Goal: Transaction & Acquisition: Purchase product/service

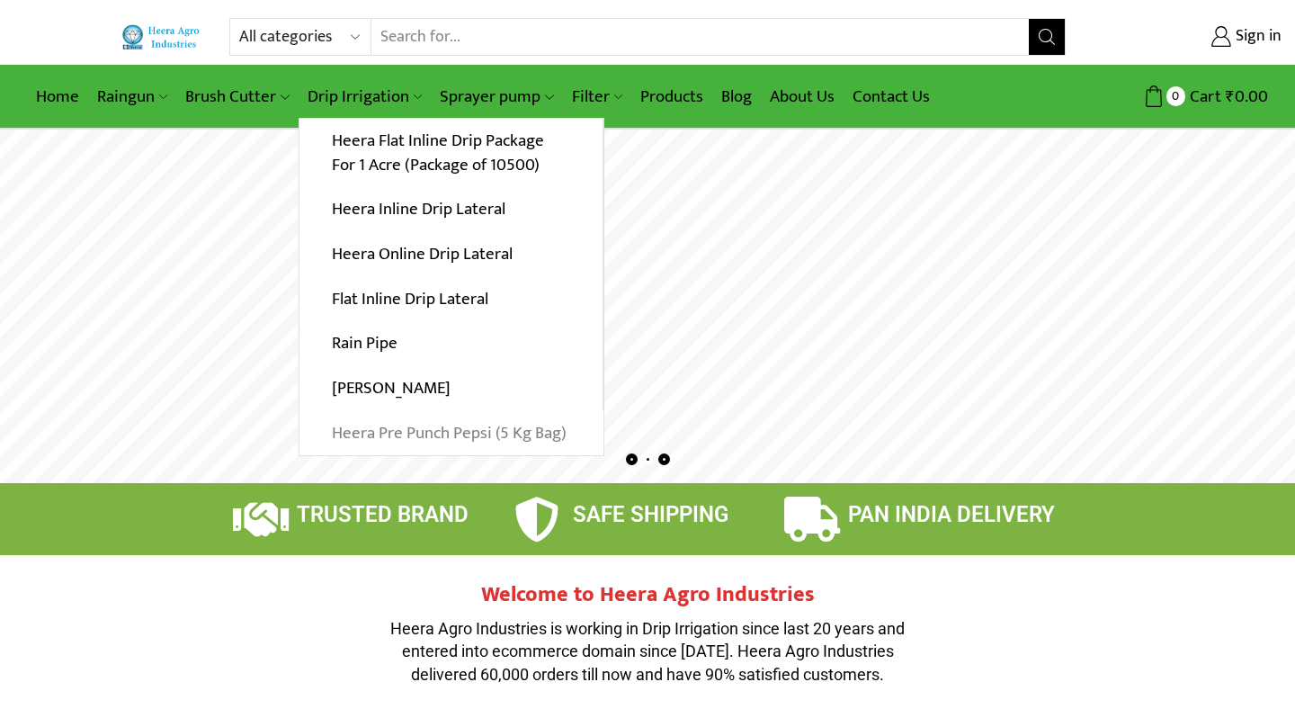
click at [436, 444] on link "Heera Pre Punch Pepsi (5 Kg Bag)" at bounding box center [452, 432] width 304 height 45
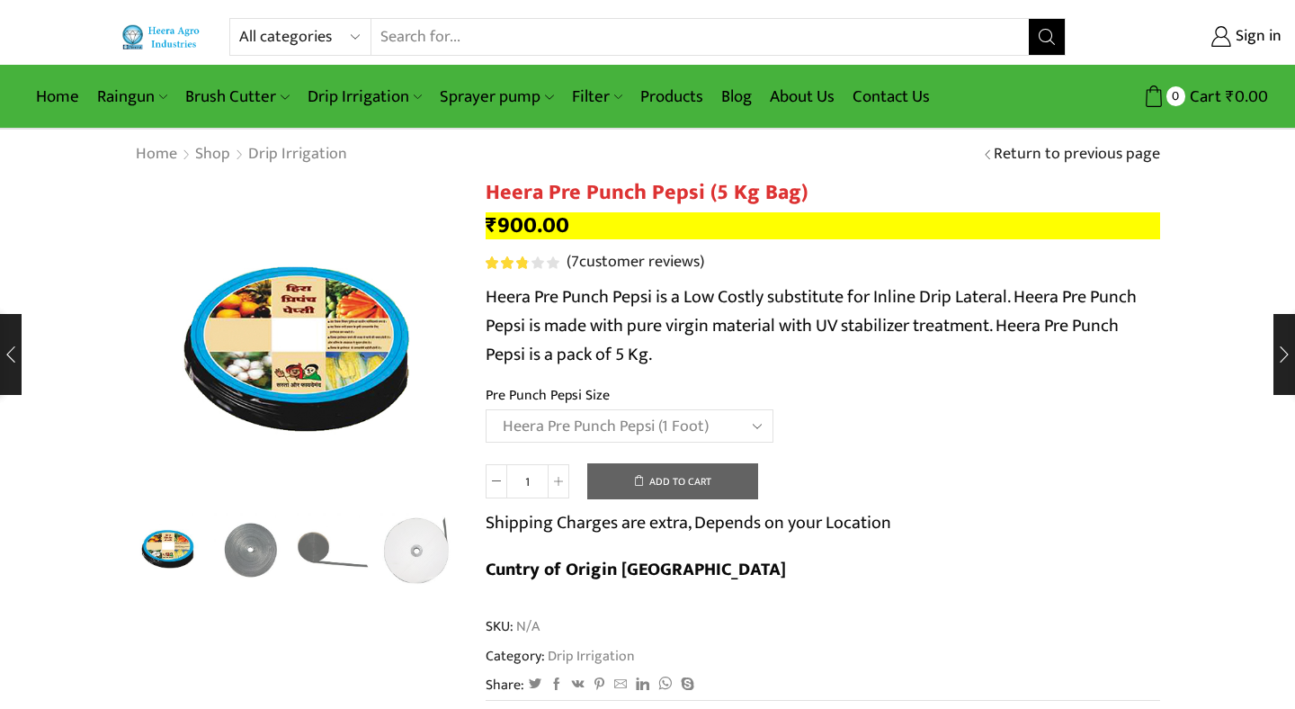
select select "Heera Pre Punch Pepsi (1 Foot)"
click at [913, 451] on td "Choose an option Heera Pre Punch Pepsi (1 Foot) Heera Pre Punch Pepsi (1.25 Fee…" at bounding box center [823, 433] width 675 height 49
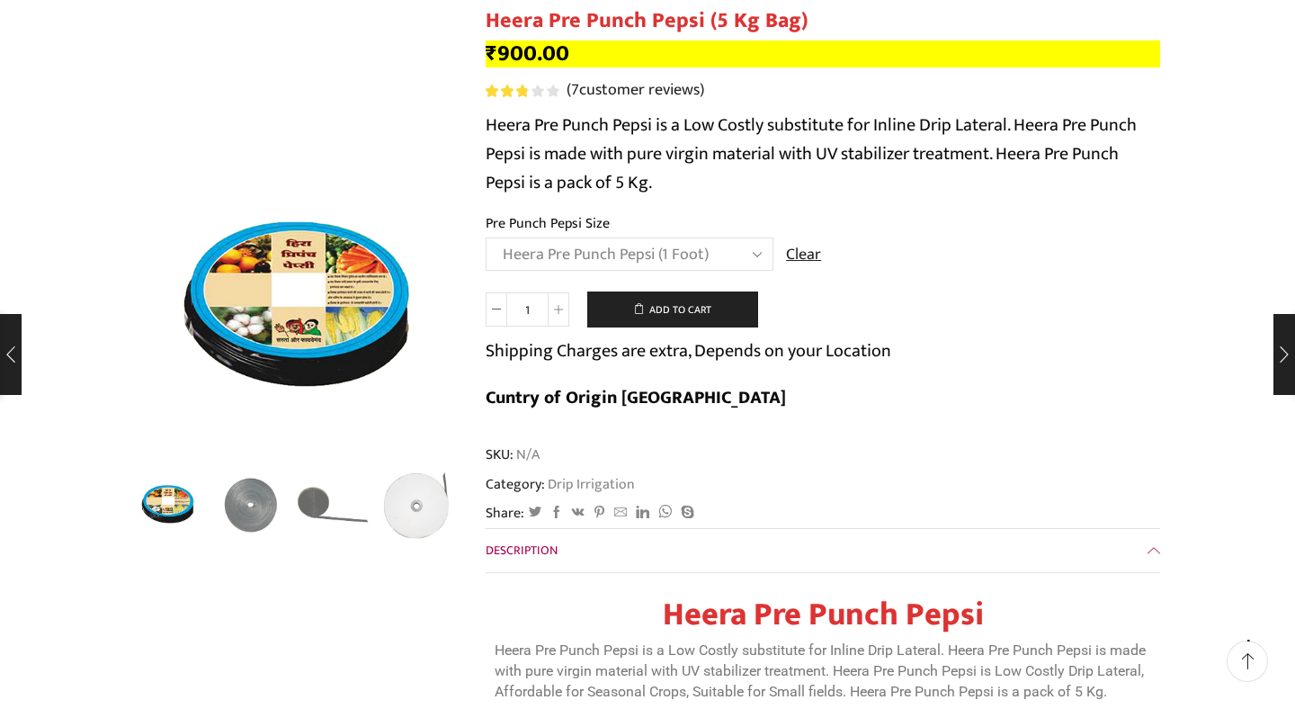
scroll to position [171, 0]
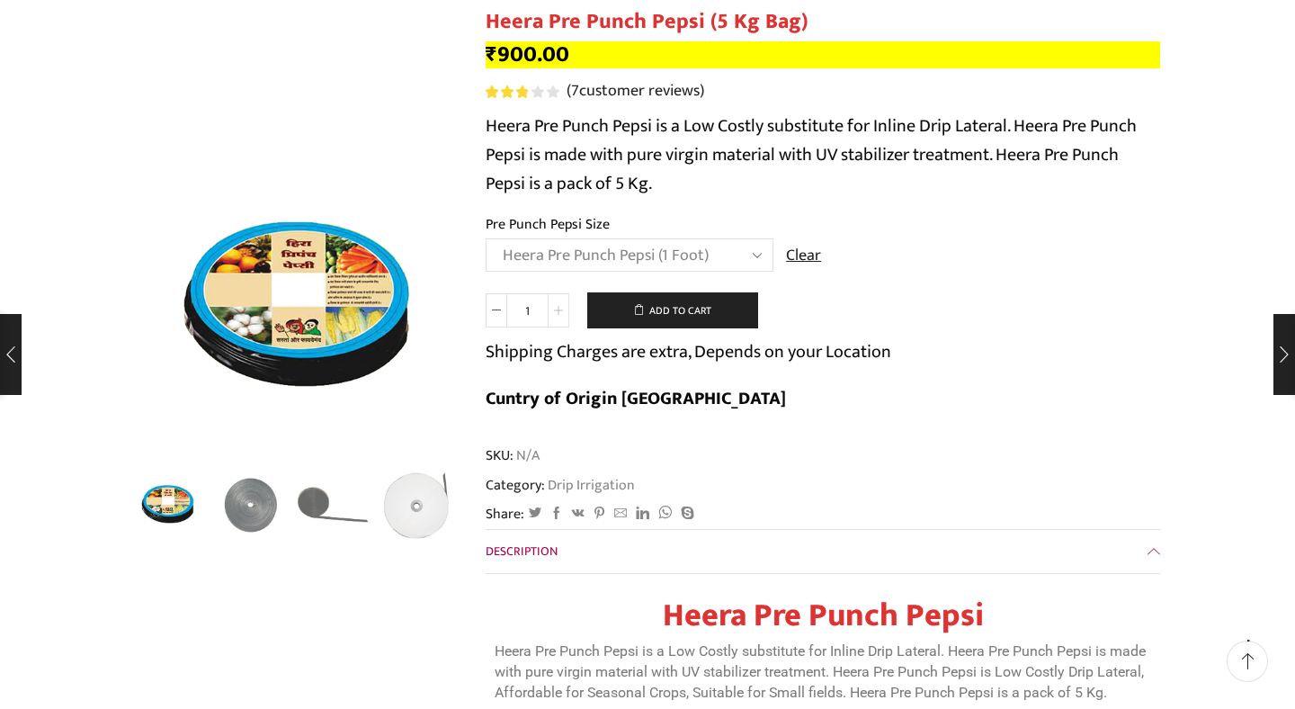
click at [561, 315] on icon at bounding box center [558, 310] width 9 height 9
type input "2"
click at [874, 299] on div "Heera Pre Punch Pepsi (5 Kg Bag) quantity 2 Add to cart Shipping Charges are ex…" at bounding box center [823, 361] width 675 height 139
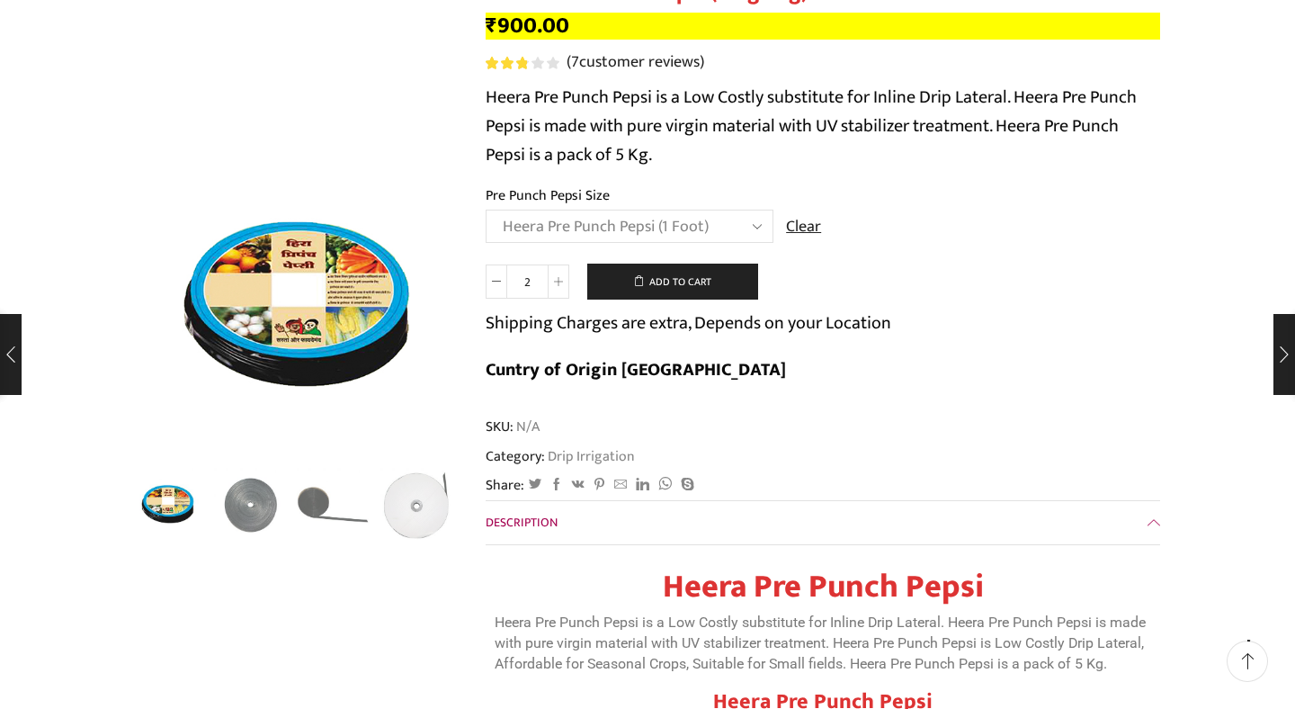
scroll to position [218, 0]
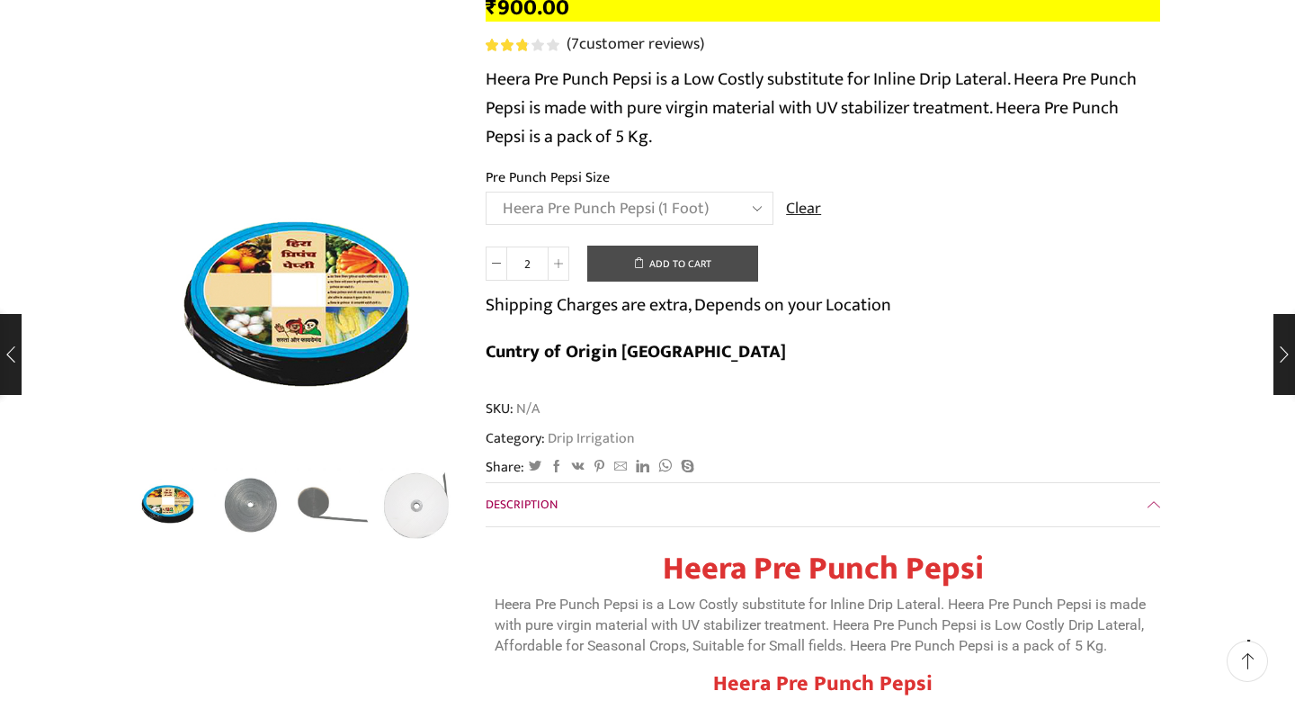
click at [666, 266] on button "Add to cart" at bounding box center [672, 264] width 171 height 36
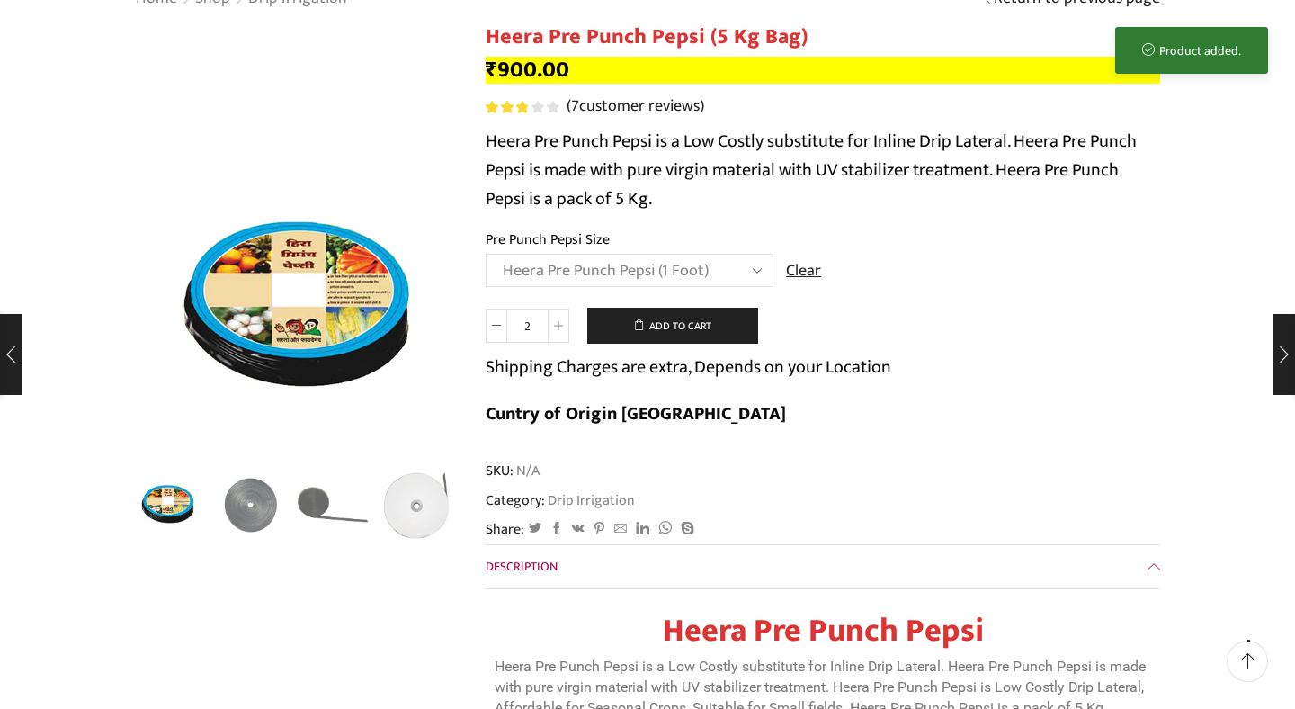
scroll to position [0, 0]
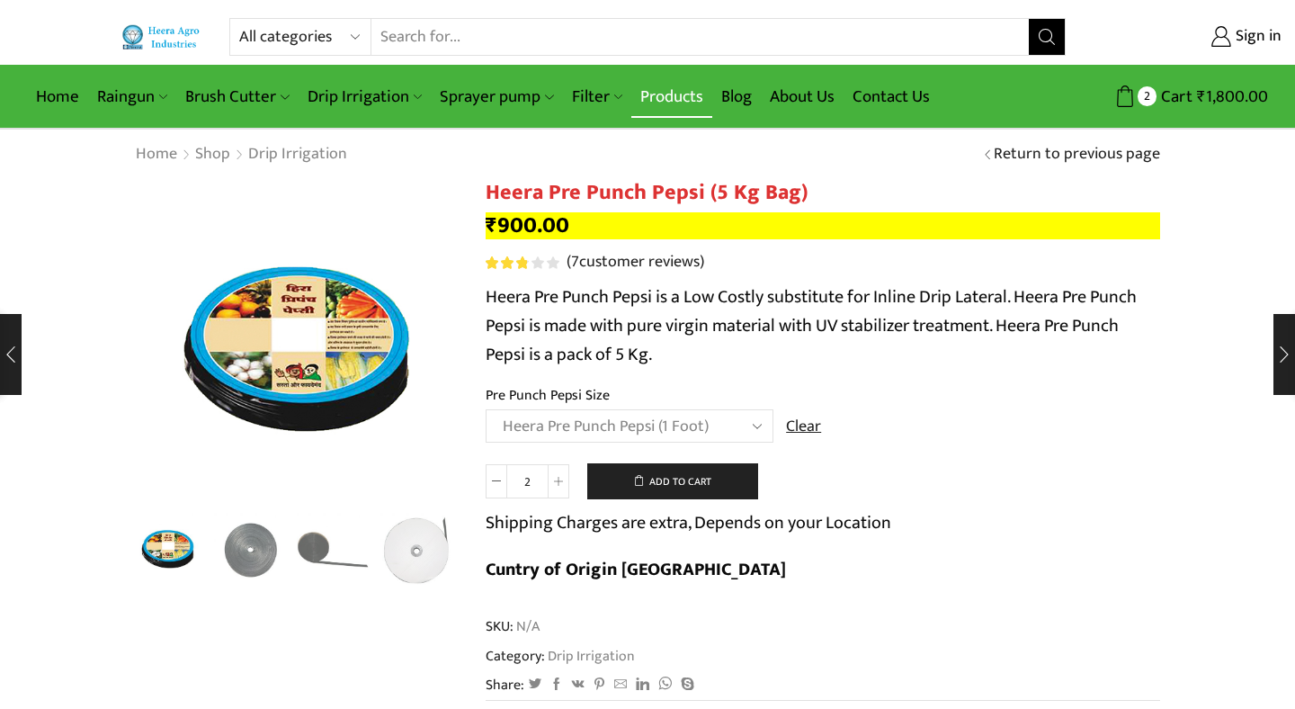
click at [671, 97] on link "Products" at bounding box center [672, 97] width 81 height 42
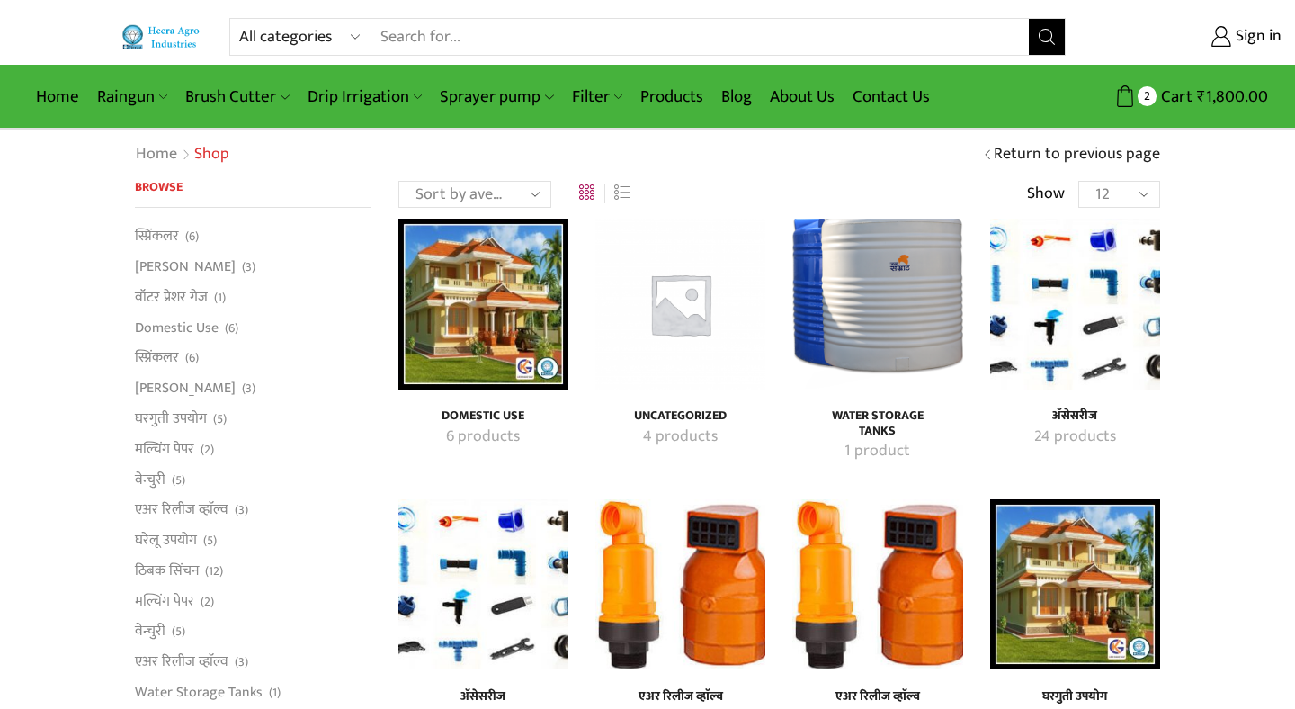
click at [1076, 345] on img "Visit product category अ‍ॅसेसरीज" at bounding box center [1075, 304] width 170 height 170
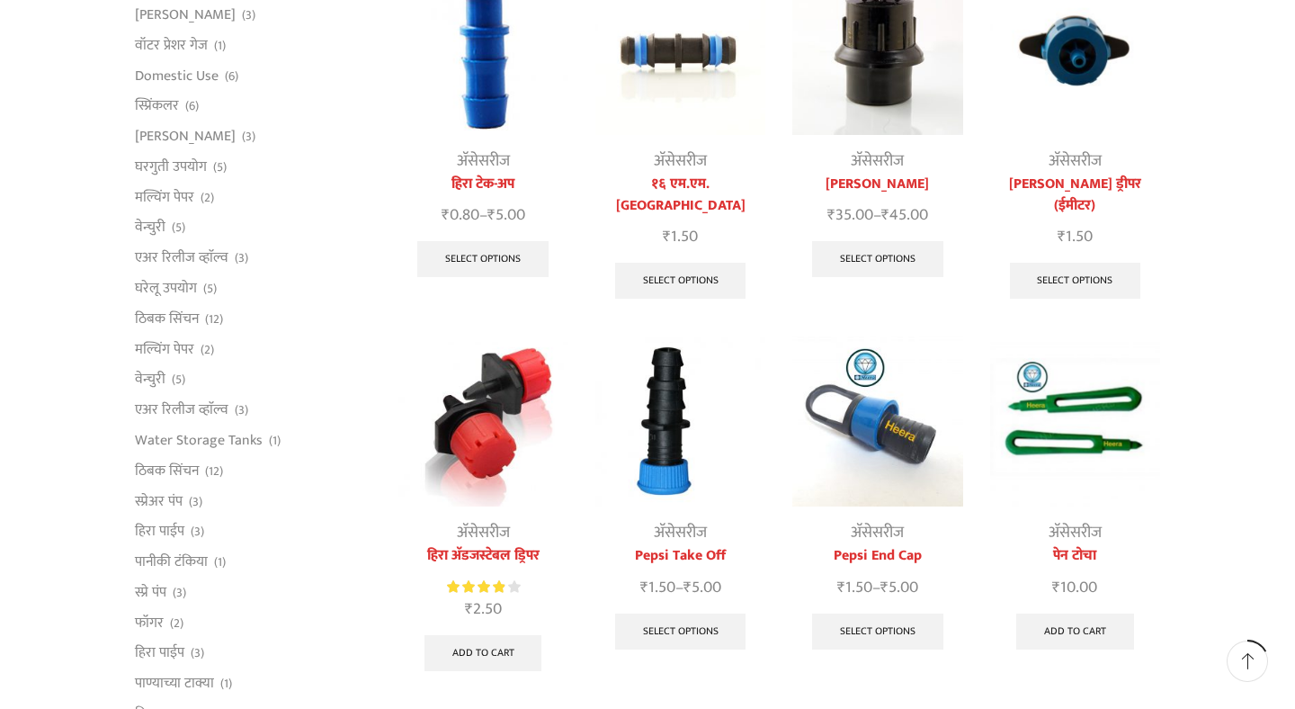
scroll to position [282, 0]
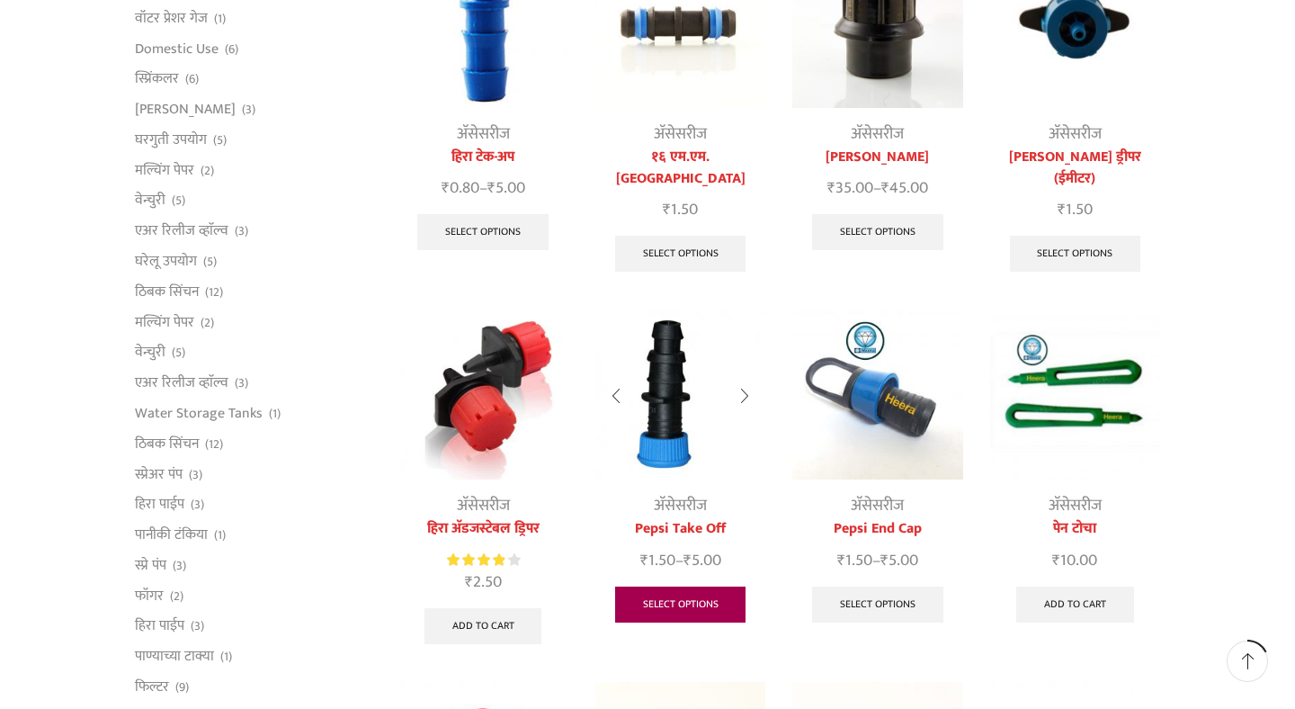
click at [676, 587] on link "Select options" at bounding box center [680, 605] width 131 height 36
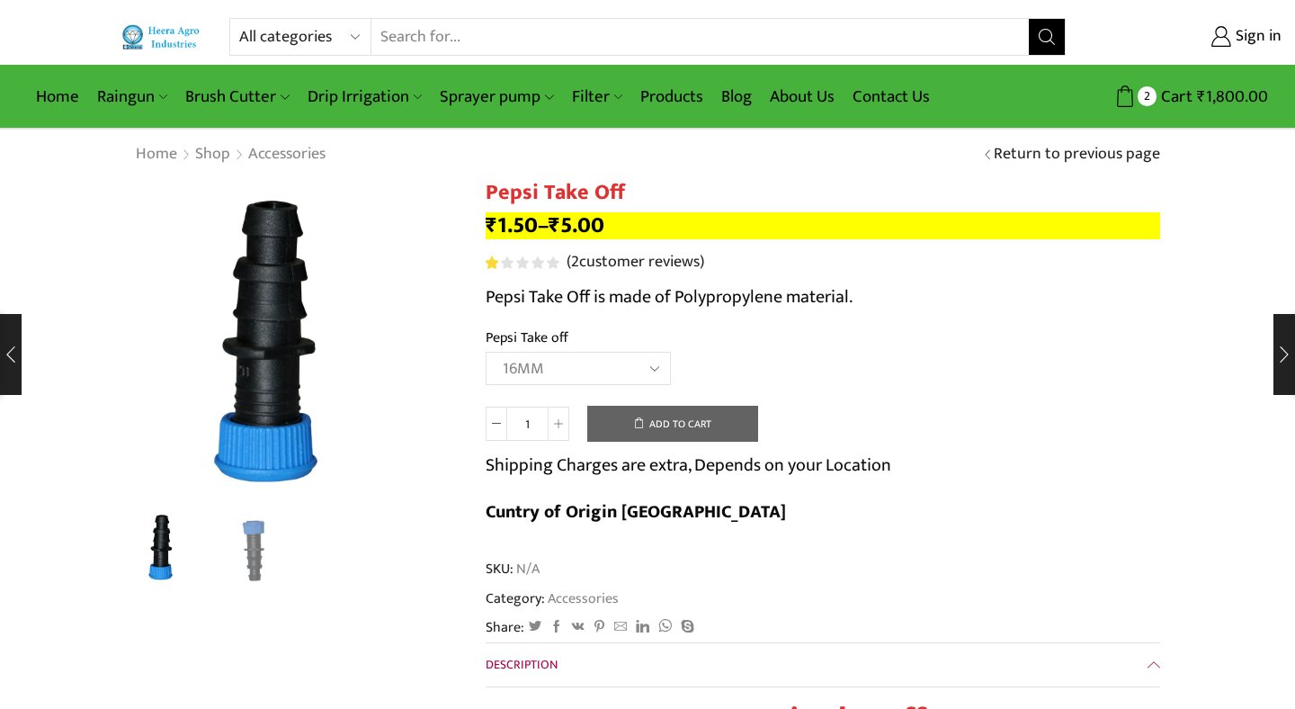
select select "16MM"
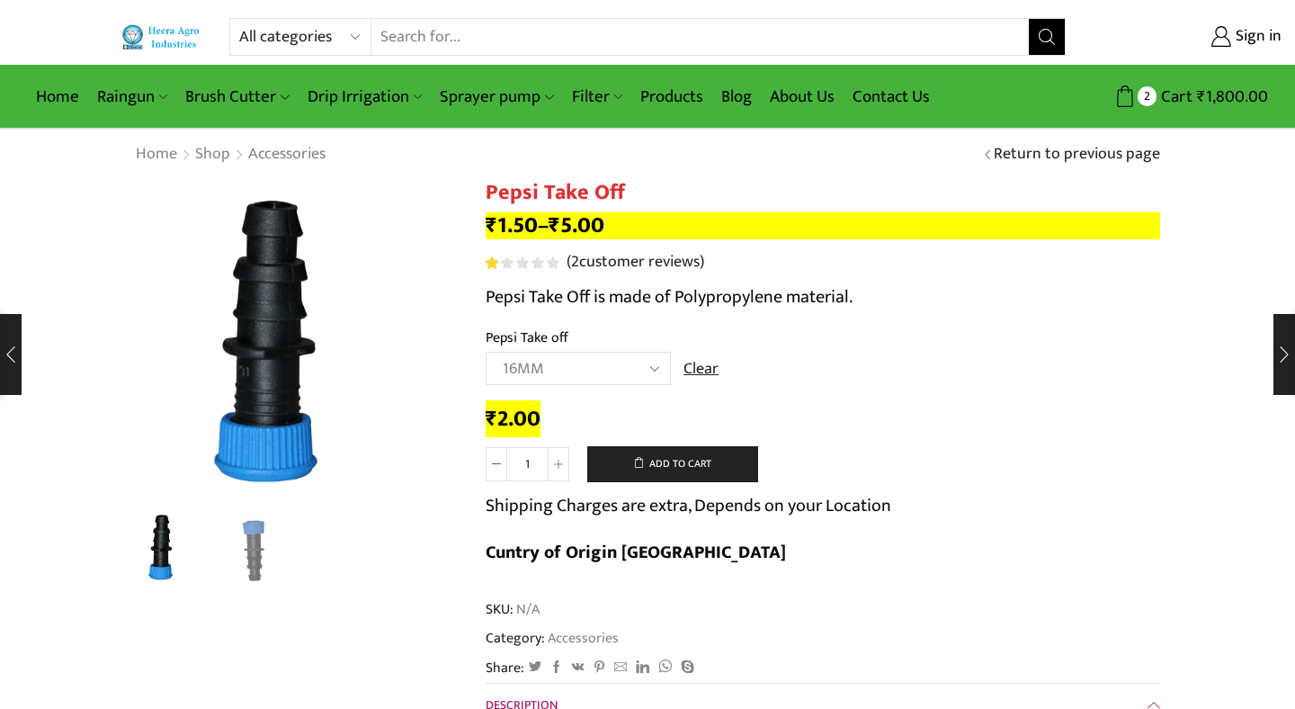
click at [539, 467] on input "1" at bounding box center [527, 464] width 40 height 34
type input "100"
click at [843, 423] on div "₹ 2.00" at bounding box center [823, 420] width 675 height 28
drag, startPoint x: 490, startPoint y: 192, endPoint x: 653, endPoint y: 196, distance: 162.9
click at [653, 196] on h1 "Pepsi Take Off" at bounding box center [823, 193] width 675 height 26
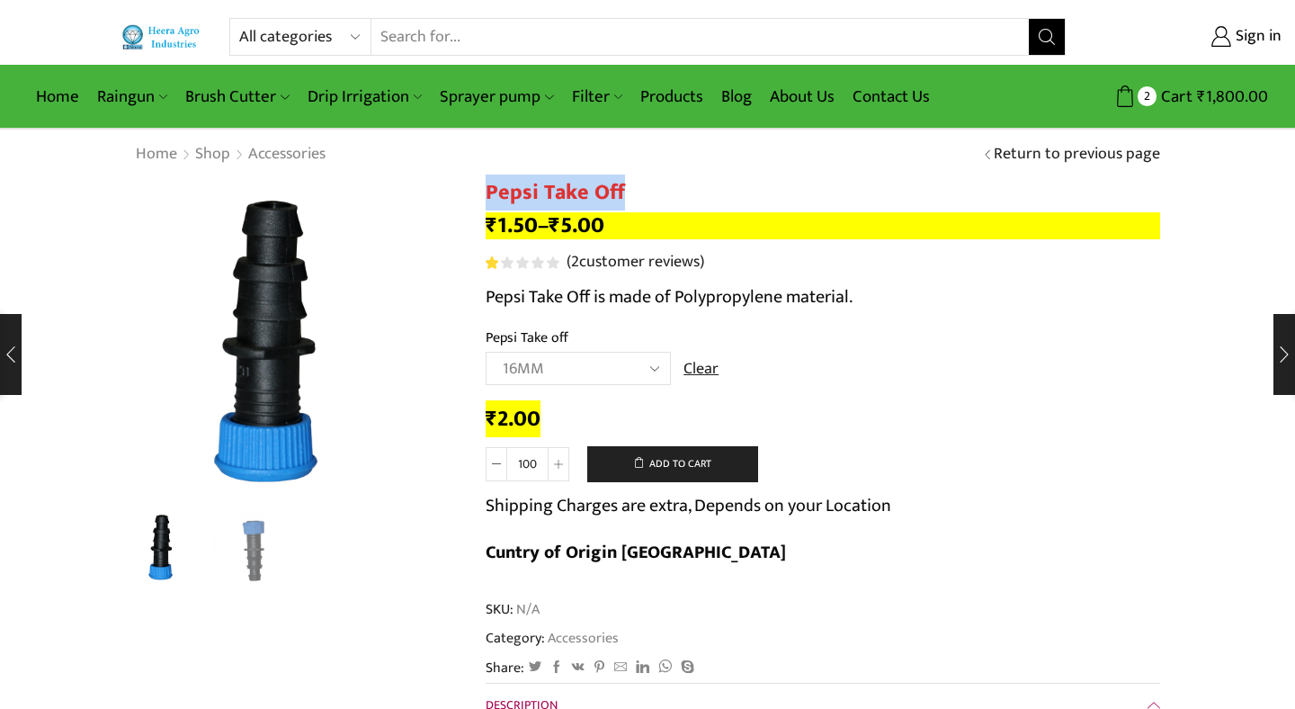
copy h1 "Pepsi Take Off"
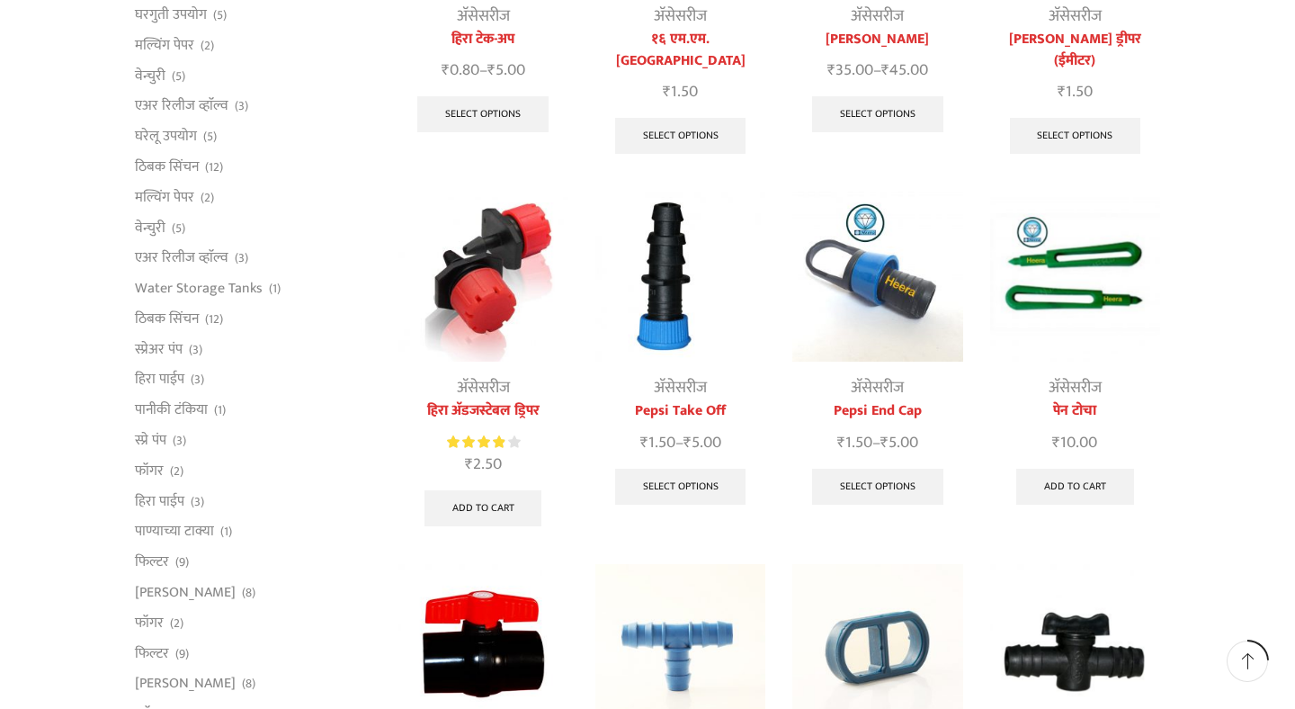
scroll to position [404, 0]
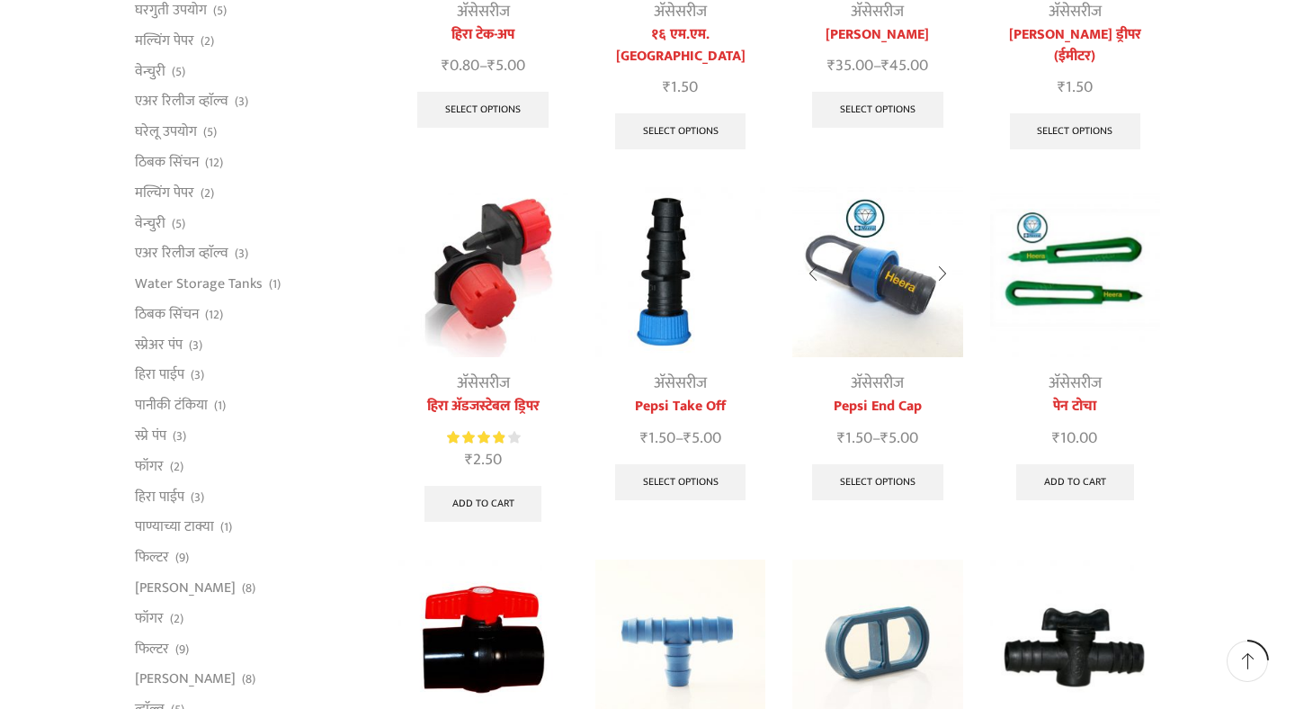
click at [882, 286] on img at bounding box center [878, 272] width 170 height 170
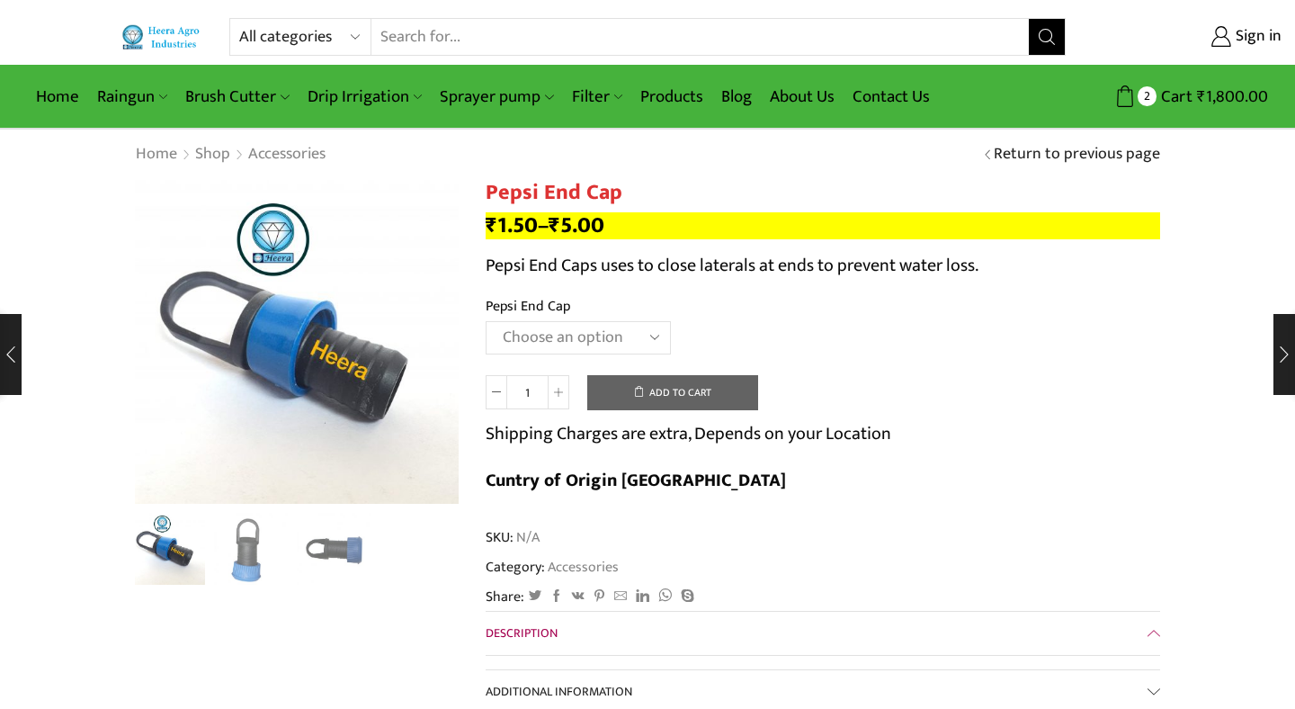
click at [624, 193] on h1 "Pepsi End Cap" at bounding box center [823, 193] width 675 height 26
drag, startPoint x: 618, startPoint y: 195, endPoint x: 473, endPoint y: 194, distance: 144.8
copy h1 "Pepsi End Cap"
click at [614, 194] on h1 "Pepsi End Cap" at bounding box center [823, 193] width 675 height 26
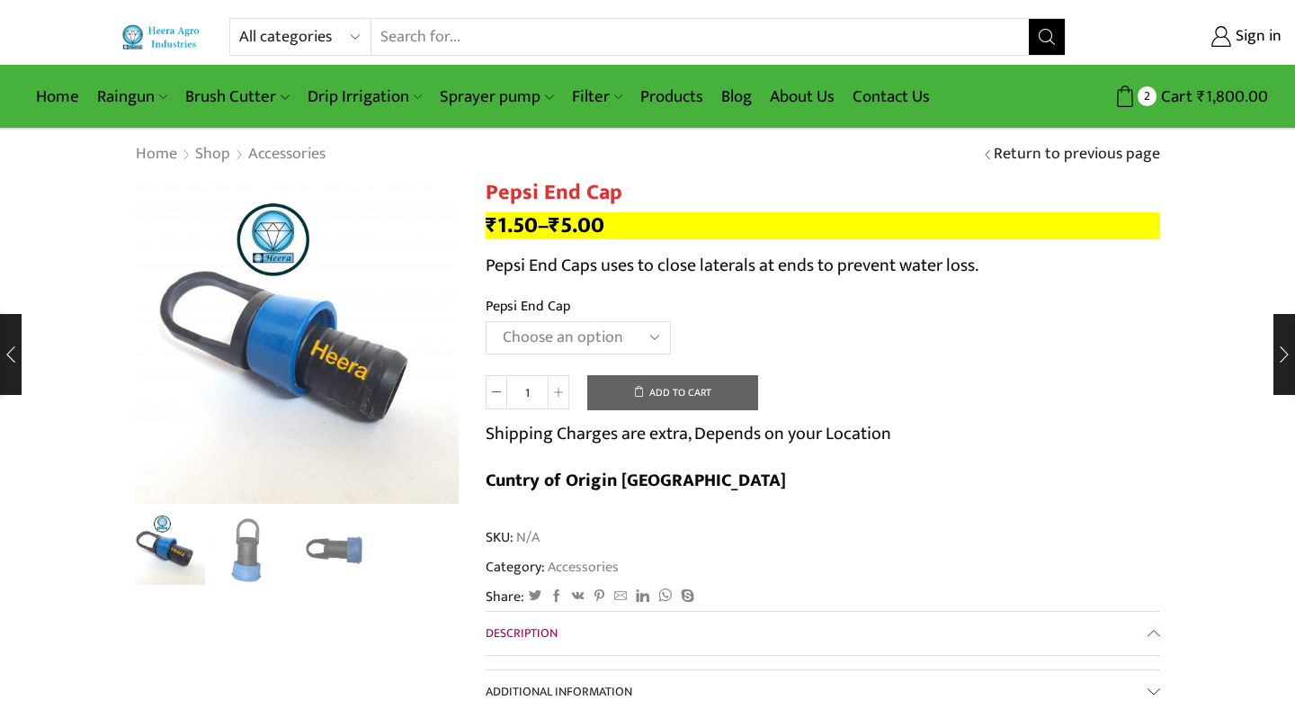
click at [614, 194] on h1 "Pepsi End Cap" at bounding box center [823, 193] width 675 height 26
click at [625, 194] on h1 "Pepsi End Cap" at bounding box center [823, 193] width 675 height 26
click at [487, 194] on h1 "Pepsi End Cap" at bounding box center [823, 193] width 675 height 26
drag, startPoint x: 487, startPoint y: 194, endPoint x: 628, endPoint y: 196, distance: 141.3
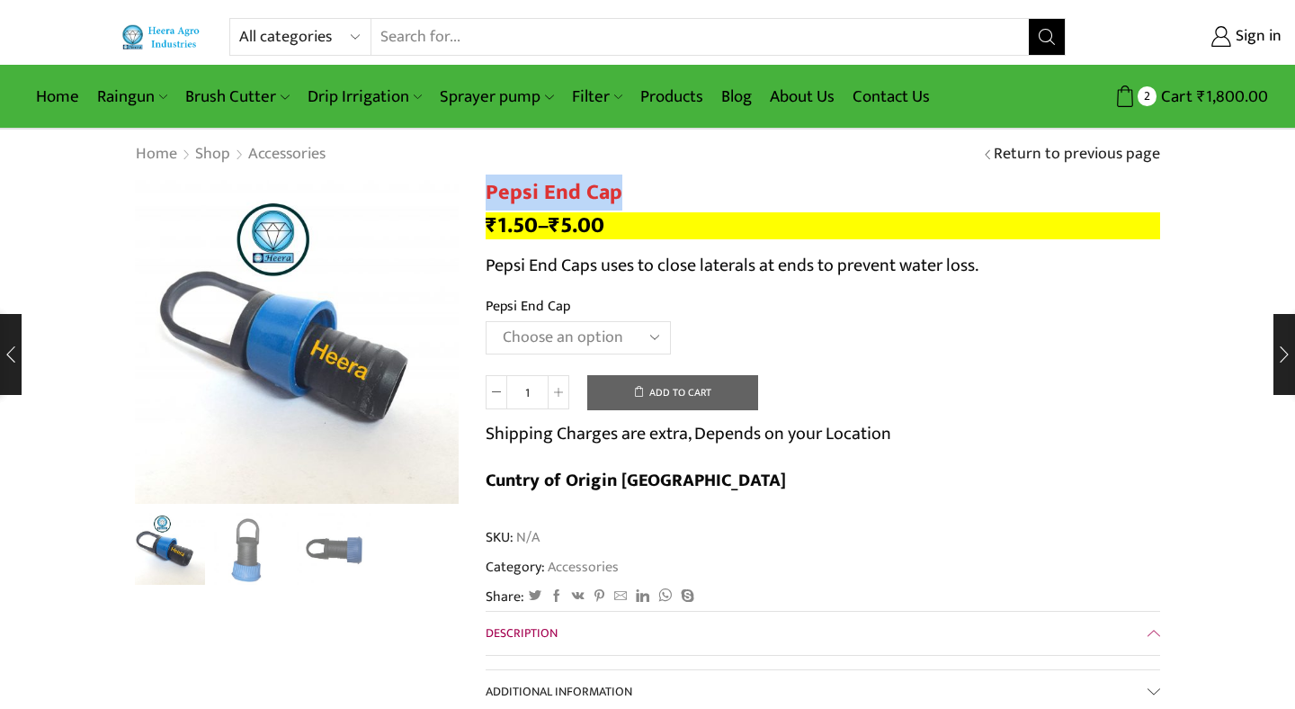
click at [628, 196] on h1 "Pepsi End Cap" at bounding box center [823, 193] width 675 height 26
copy h1 "Pepsi End Cap"
select select "16MM"
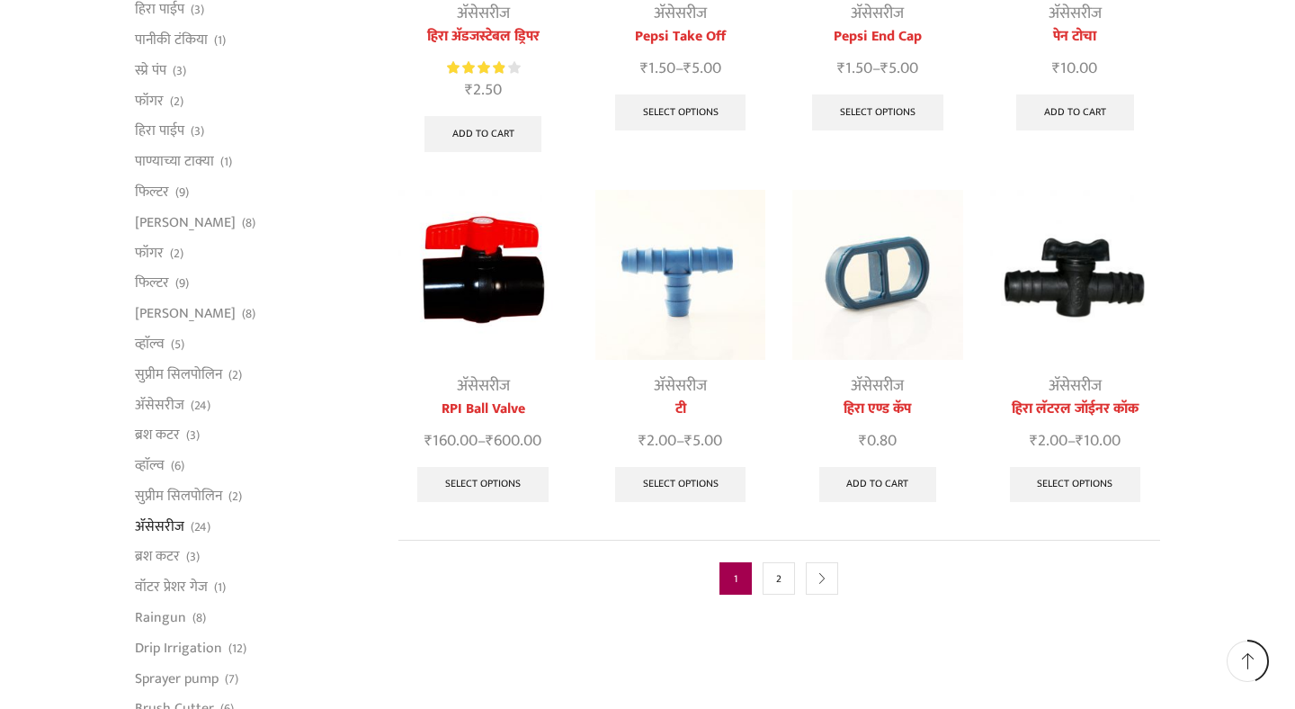
scroll to position [778, 0]
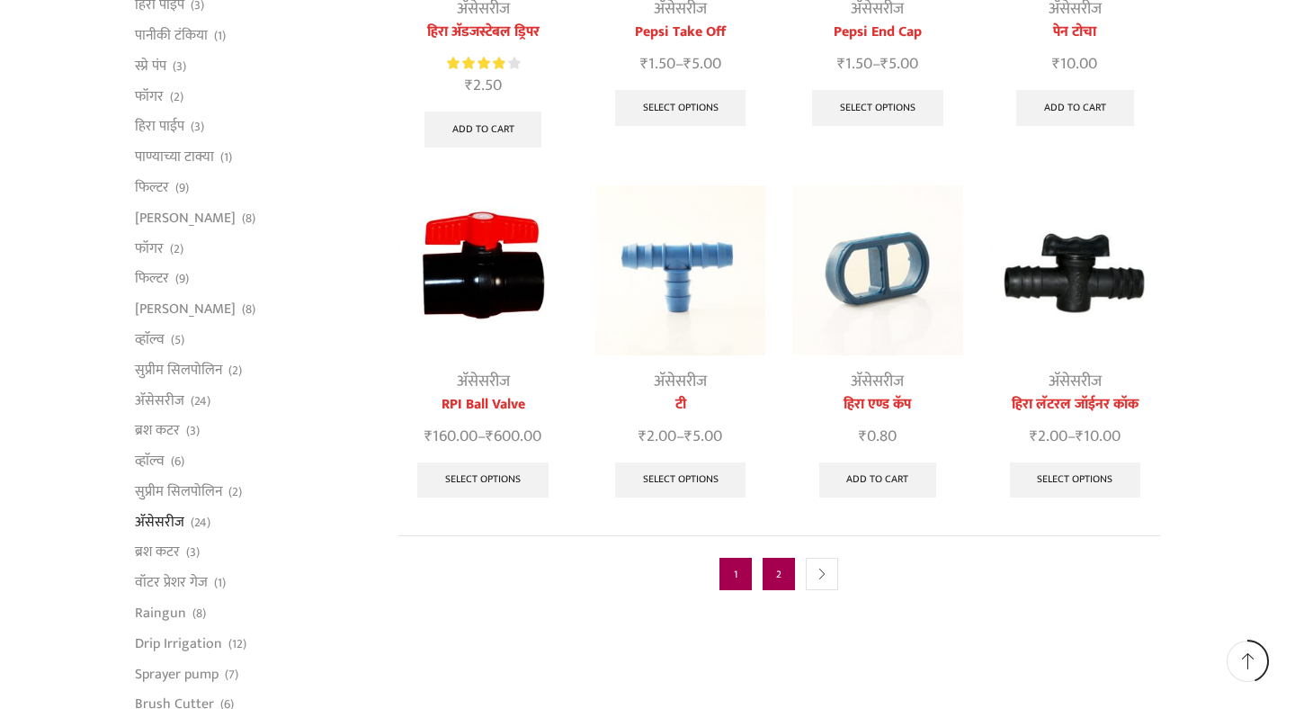
click at [779, 558] on link "2" at bounding box center [779, 574] width 32 height 32
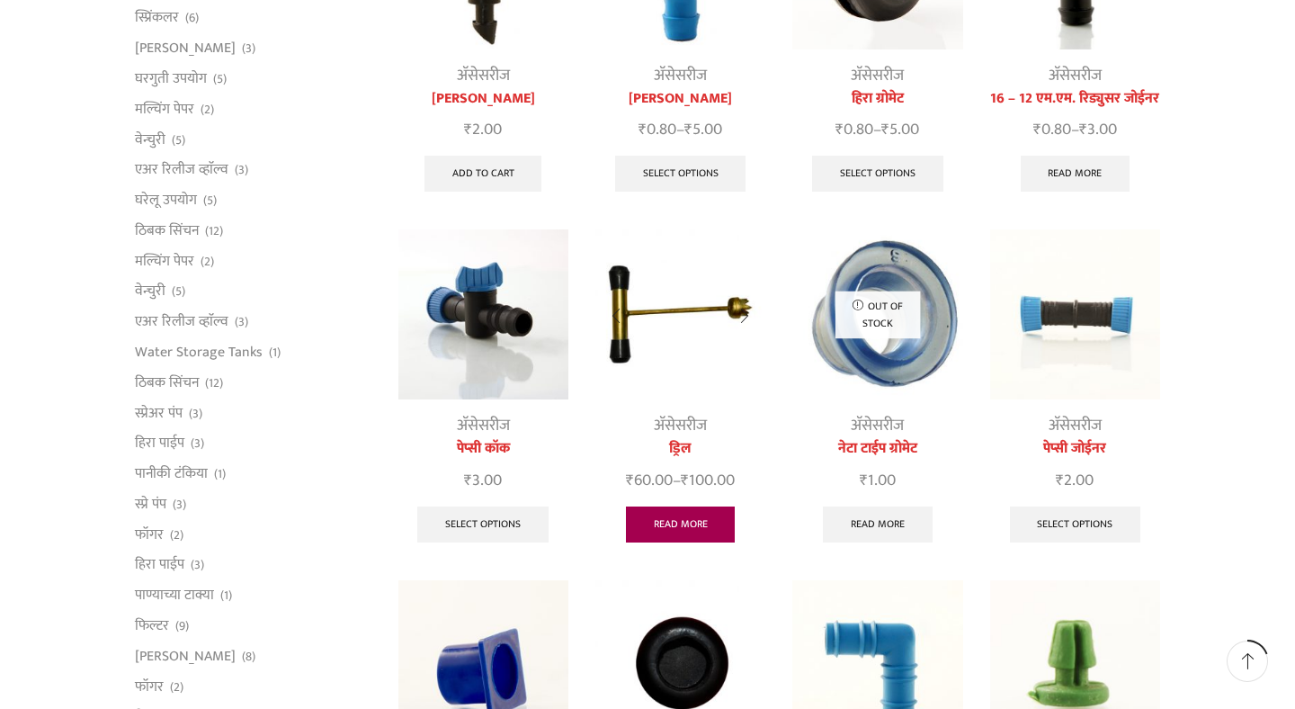
scroll to position [341, 0]
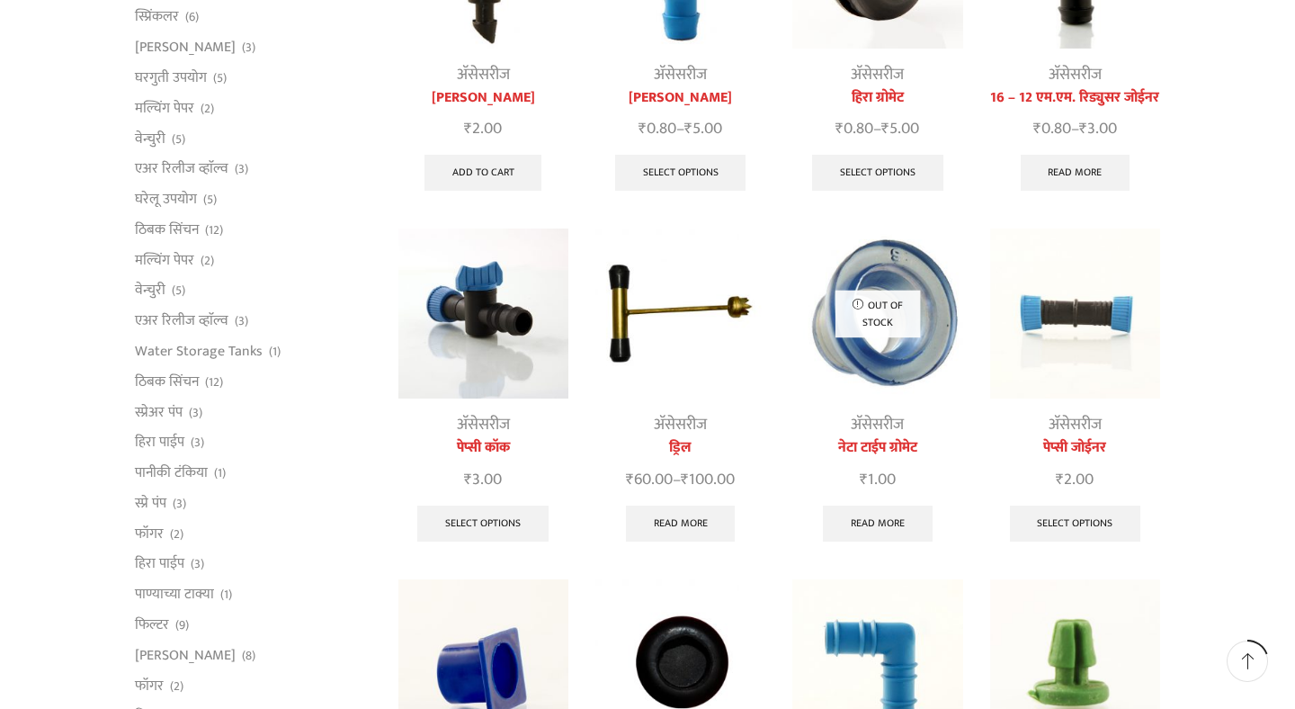
click at [508, 343] on img at bounding box center [484, 314] width 170 height 170
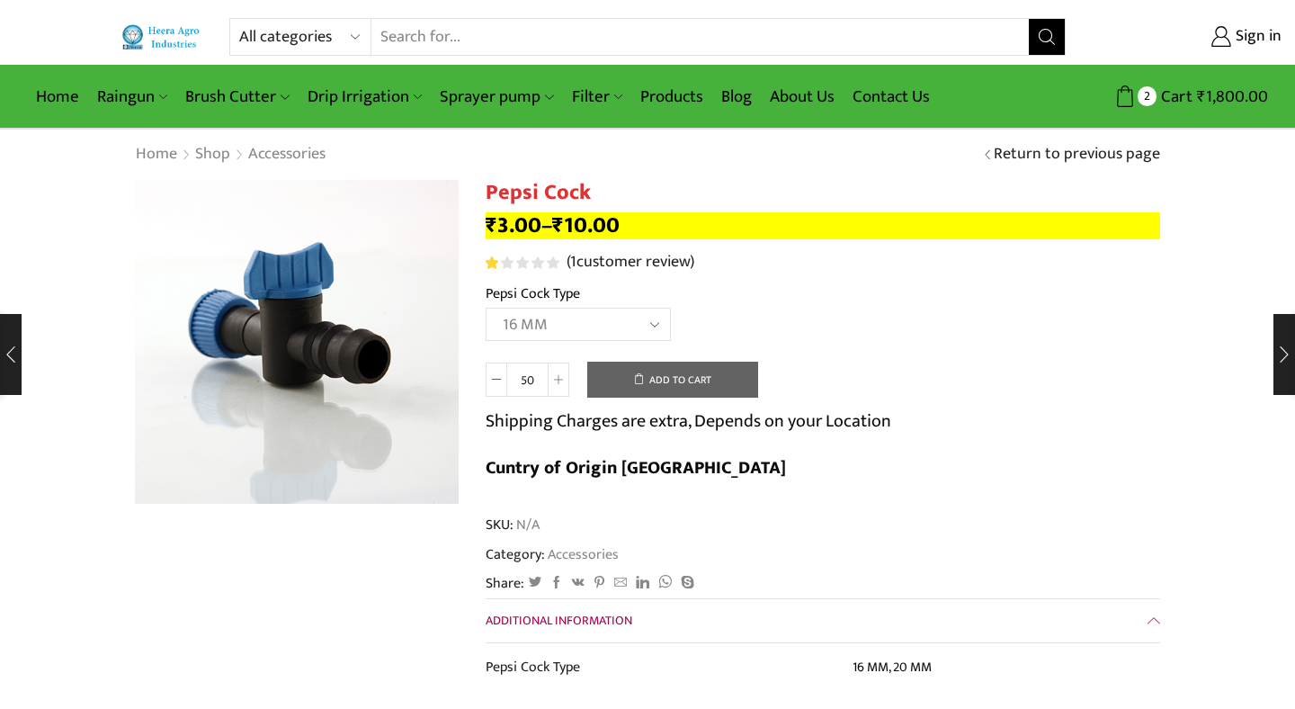
select select "16 MM"
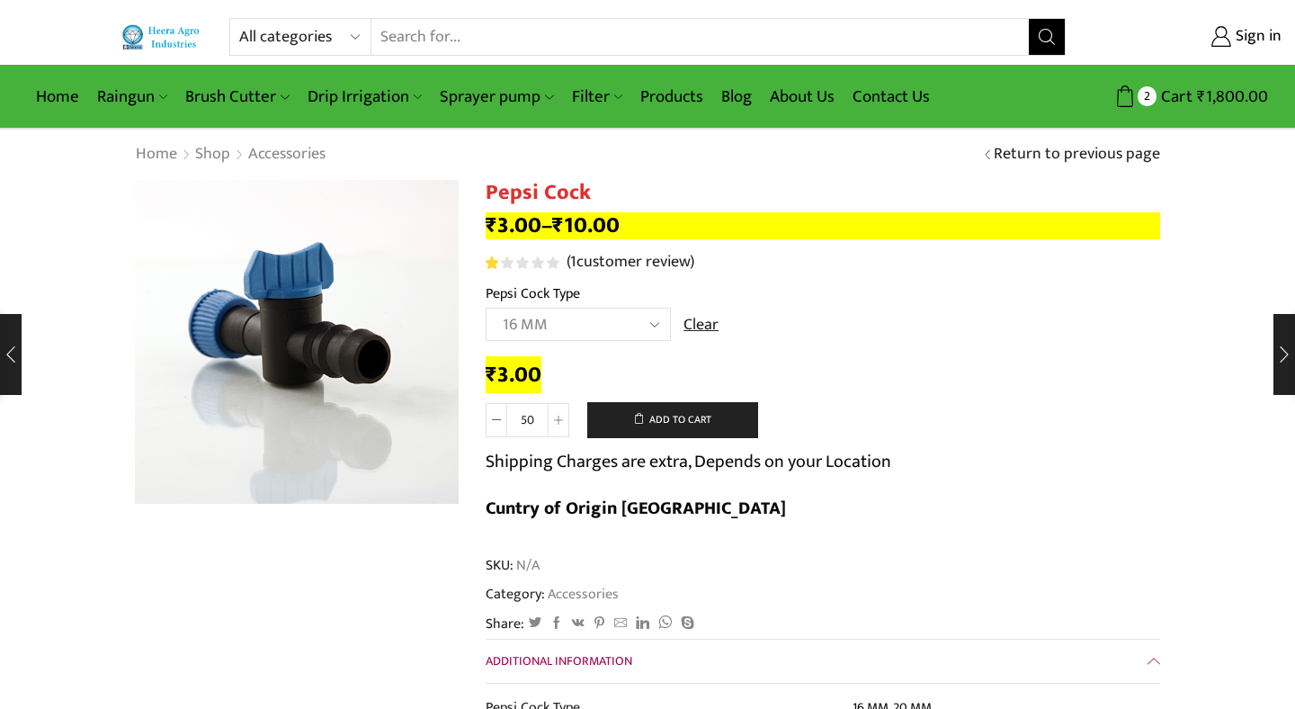
click at [497, 194] on h1 "Pepsi Cock" at bounding box center [823, 193] width 675 height 26
copy div "Pepsi Cock"
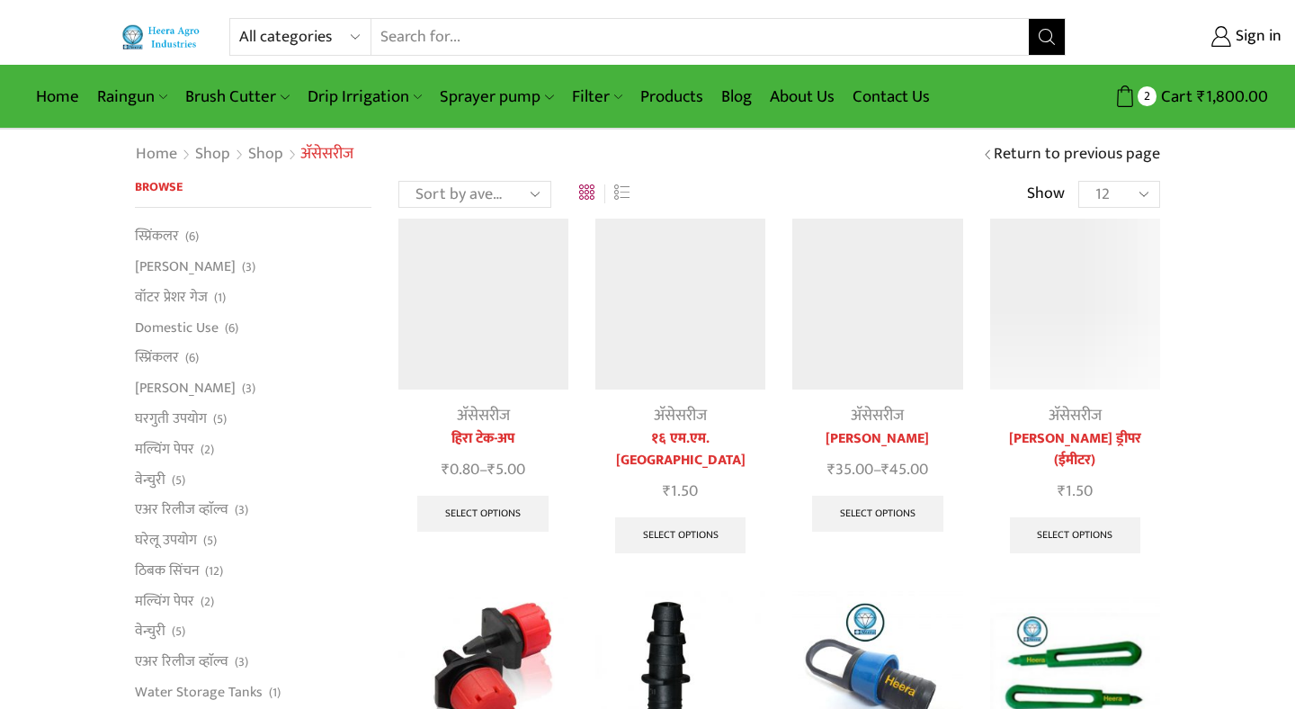
scroll to position [778, 0]
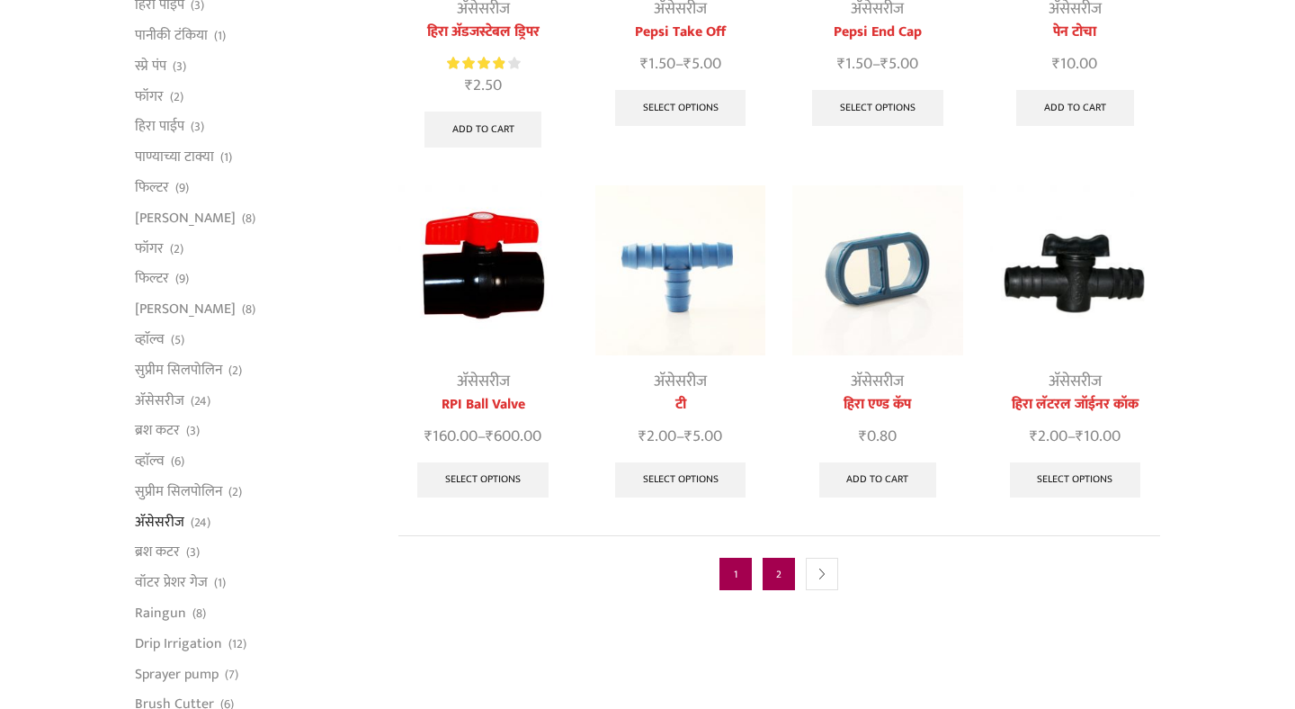
click at [784, 558] on link "2" at bounding box center [779, 574] width 32 height 32
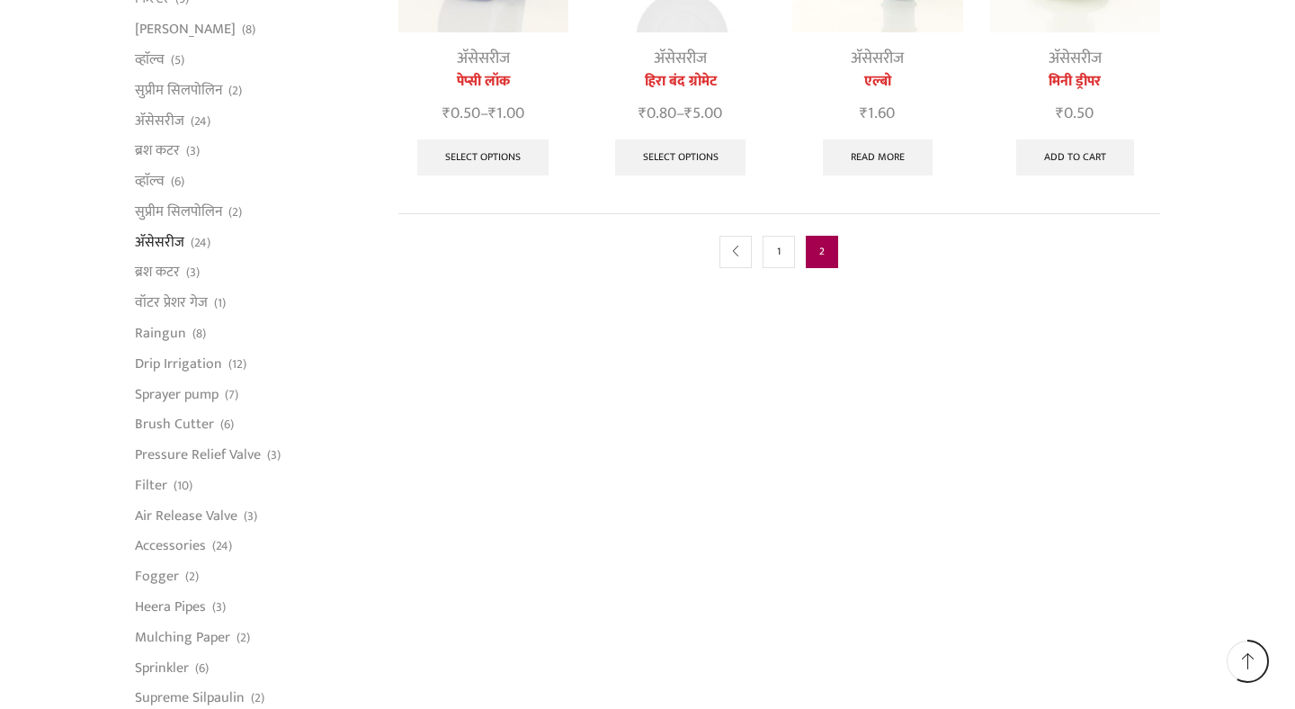
scroll to position [1027, 0]
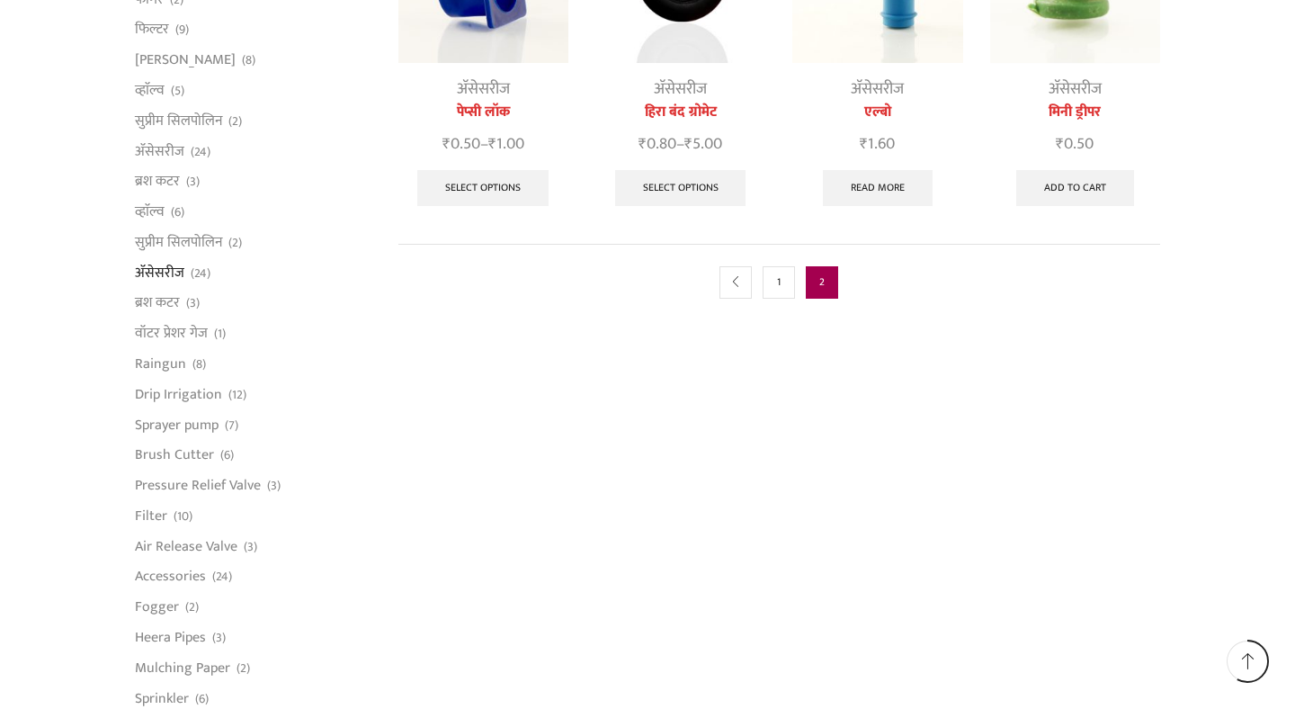
click at [826, 286] on span "2" at bounding box center [822, 282] width 32 height 32
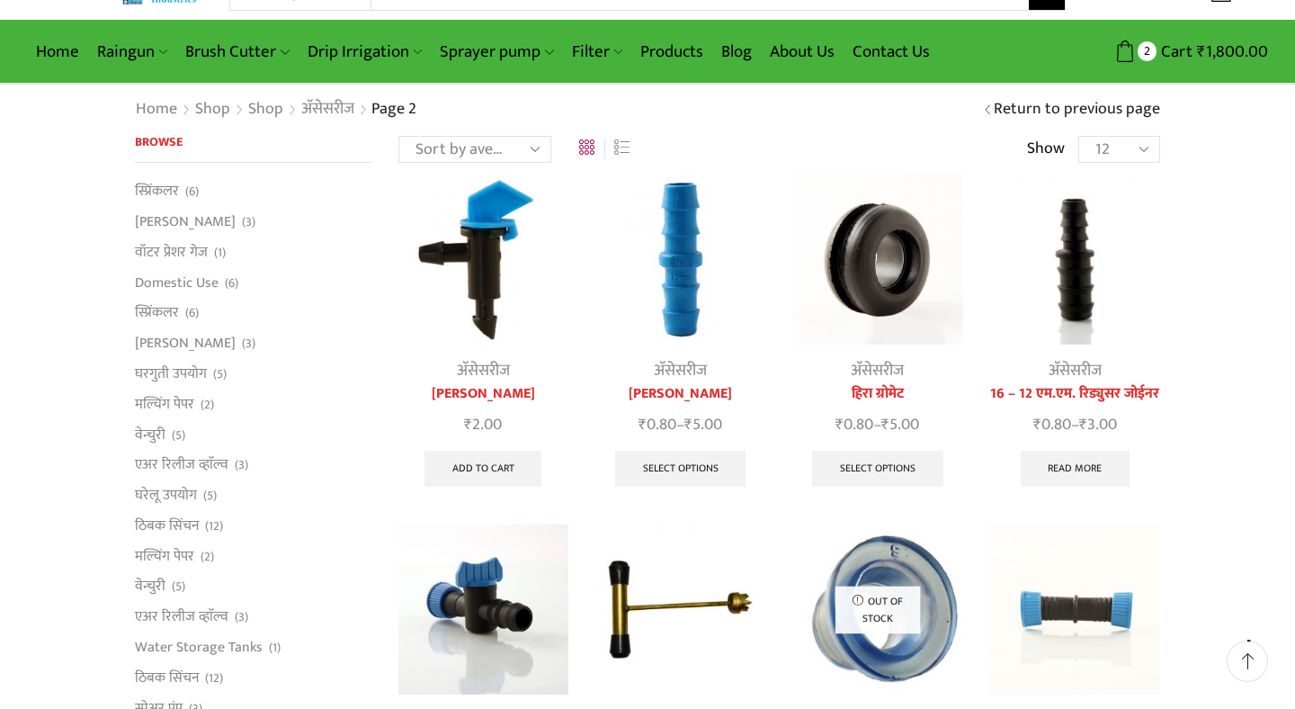
scroll to position [0, 0]
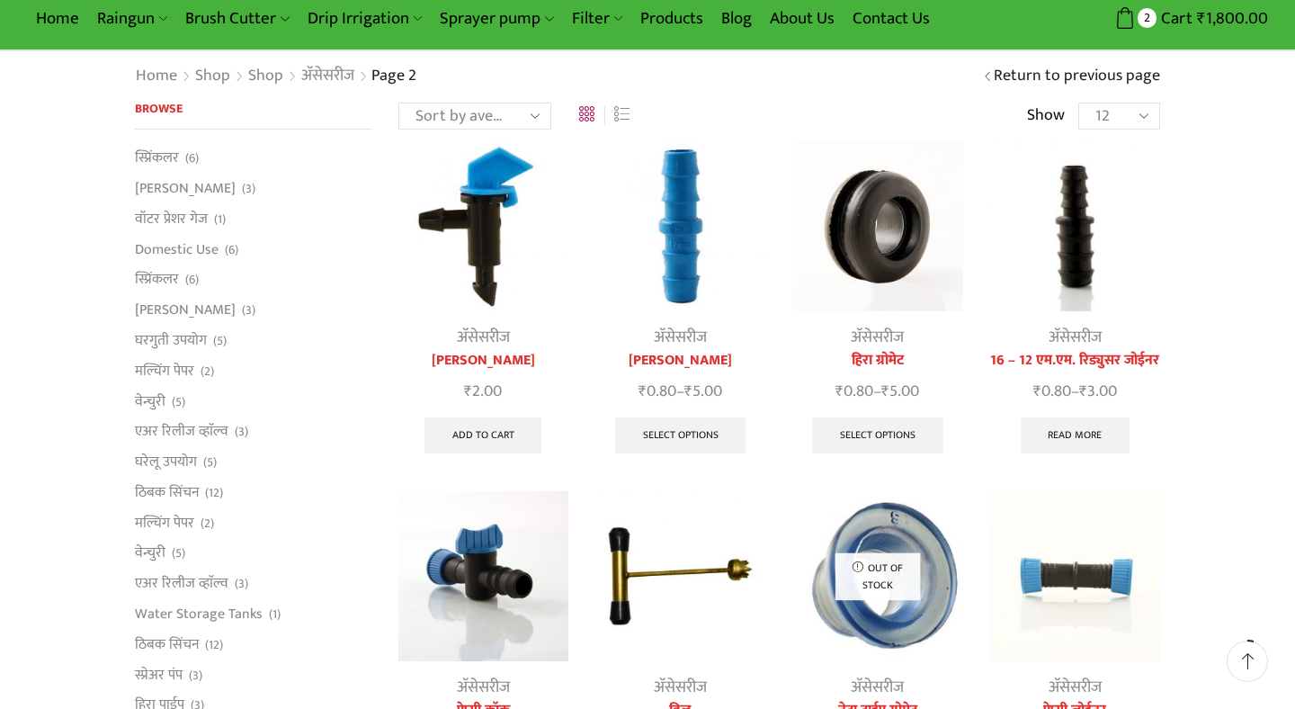
scroll to position [87, 0]
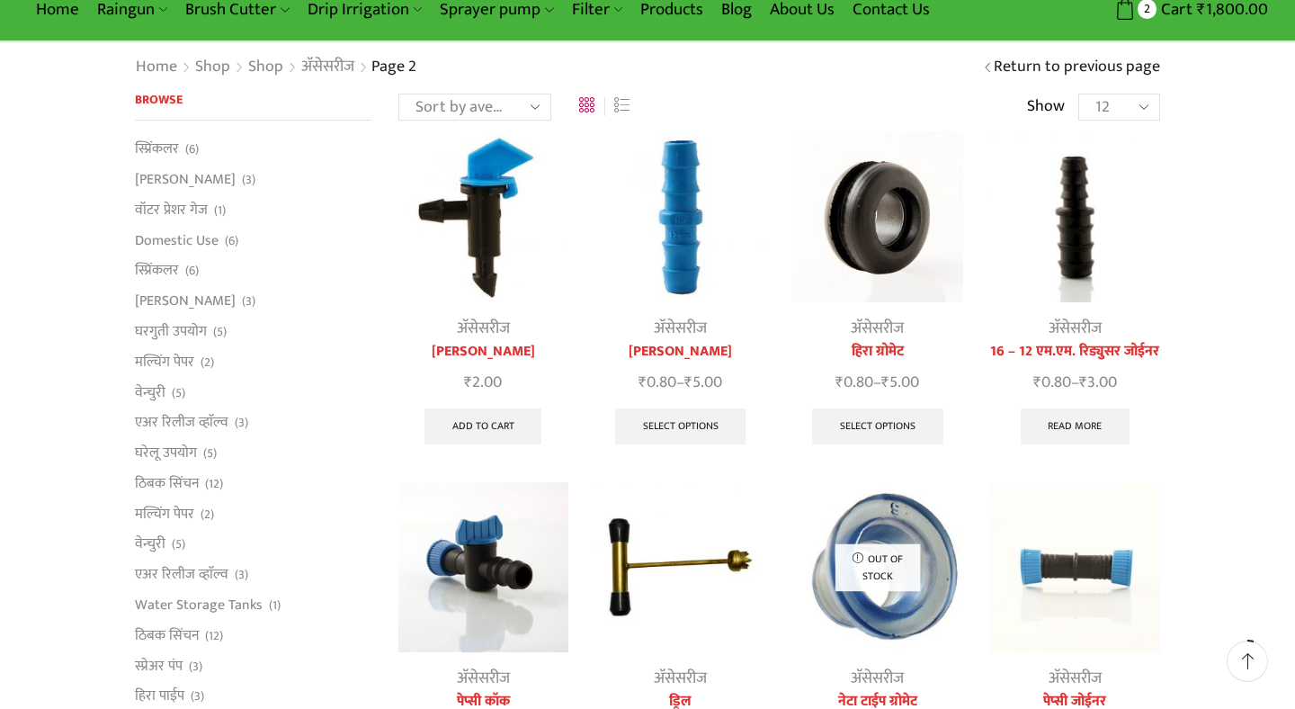
click at [878, 249] on img at bounding box center [878, 216] width 170 height 170
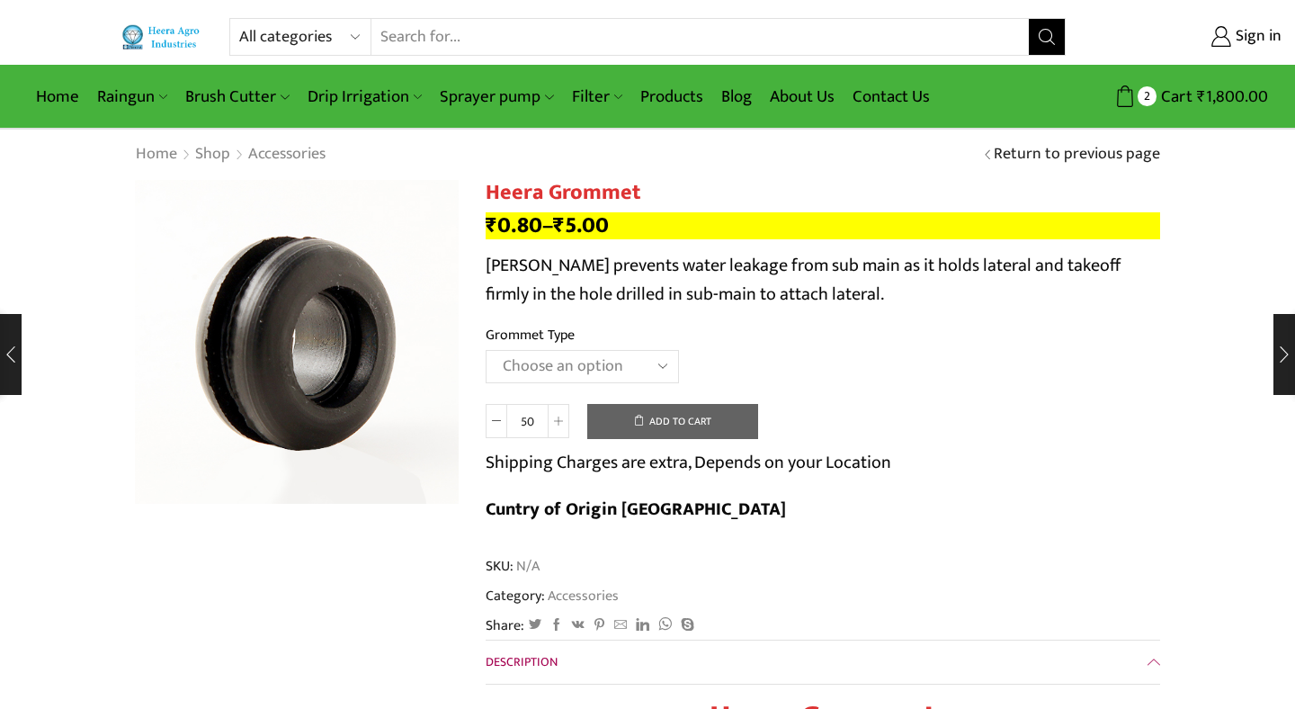
click at [638, 191] on h1 "Heera Grommet" at bounding box center [823, 193] width 675 height 26
click at [487, 192] on h1 "Heera Grommet" at bounding box center [823, 193] width 675 height 26
drag, startPoint x: 487, startPoint y: 192, endPoint x: 647, endPoint y: 197, distance: 160.2
click at [647, 197] on h1 "Heera Grommet" at bounding box center [823, 193] width 675 height 26
copy h1 "Heera Grommet"
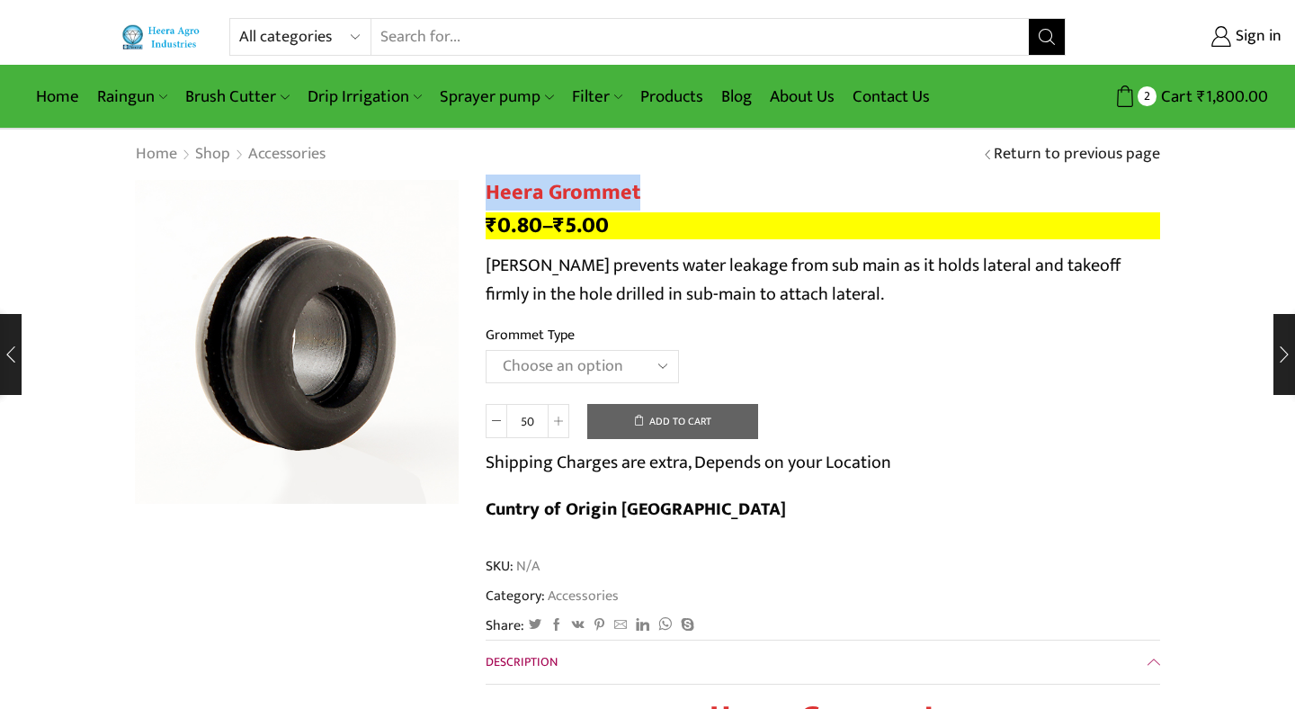
click at [661, 362] on select "Choose an option 12MM Grommet 16MM Grommet (J) 20MM Grommet" at bounding box center [582, 366] width 193 height 33
select select "16MM Grommet (J)"
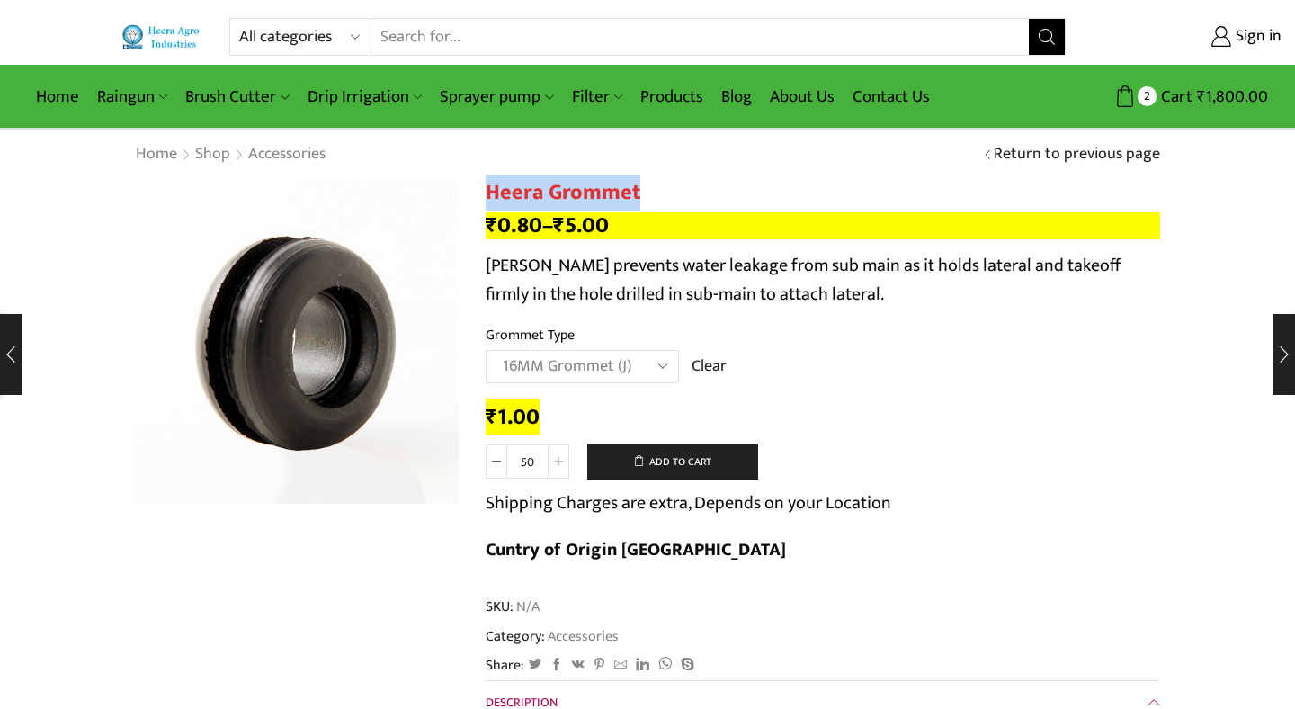
click at [532, 467] on input "50" at bounding box center [527, 461] width 40 height 34
type input "5"
type input "100"
click at [896, 453] on div "Heera Grommet quantity 100 Add to cart Shipping Charges are extra, Depends on y…" at bounding box center [823, 513] width 675 height 139
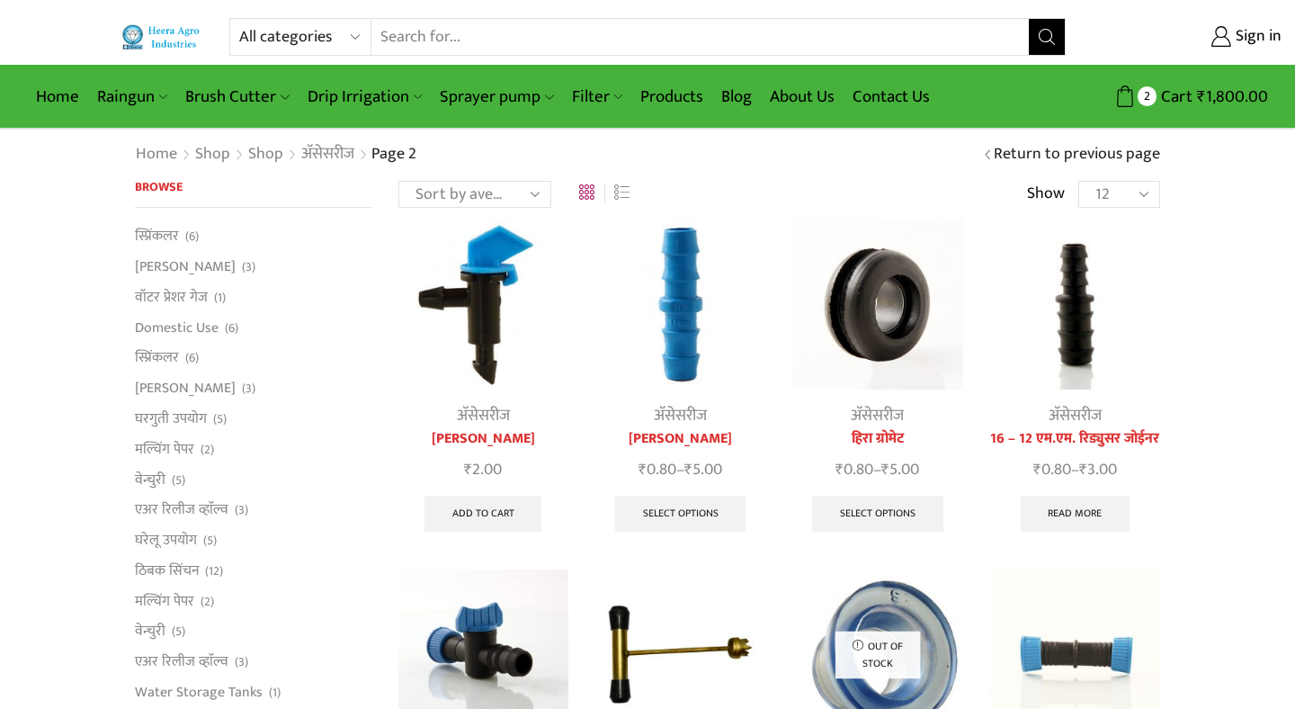
scroll to position [87, 0]
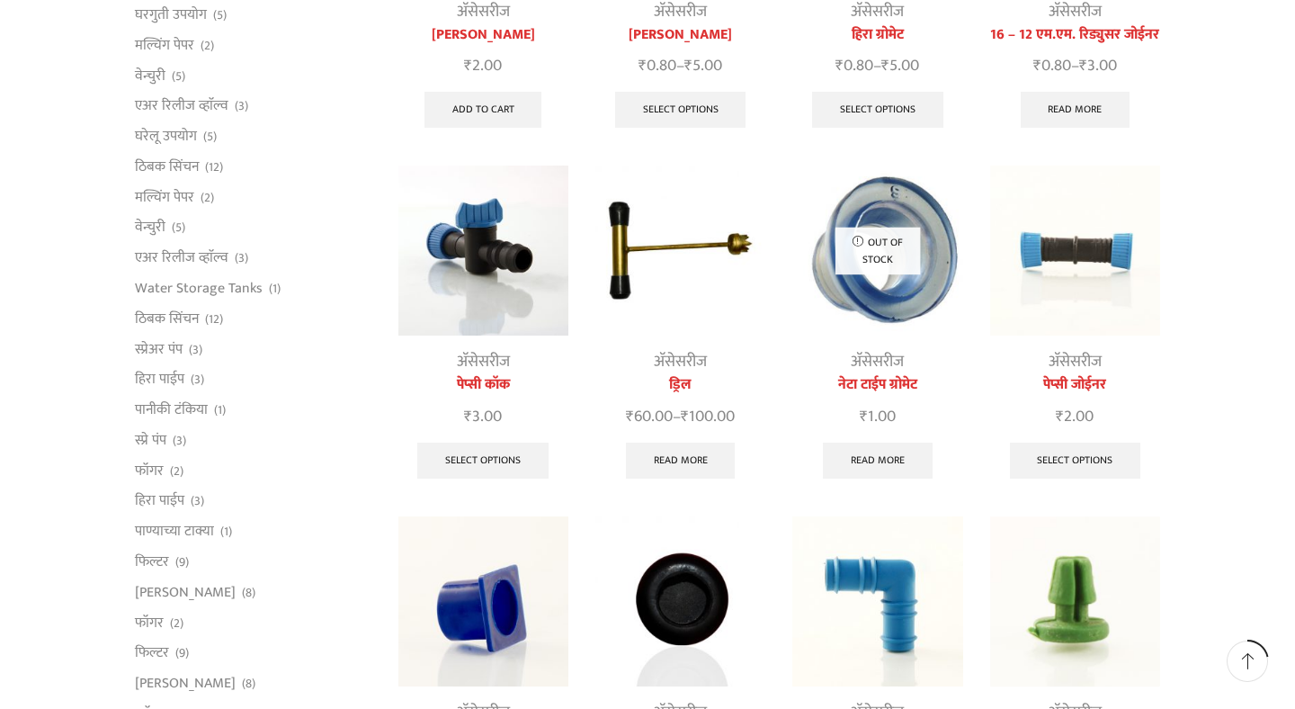
scroll to position [421, 0]
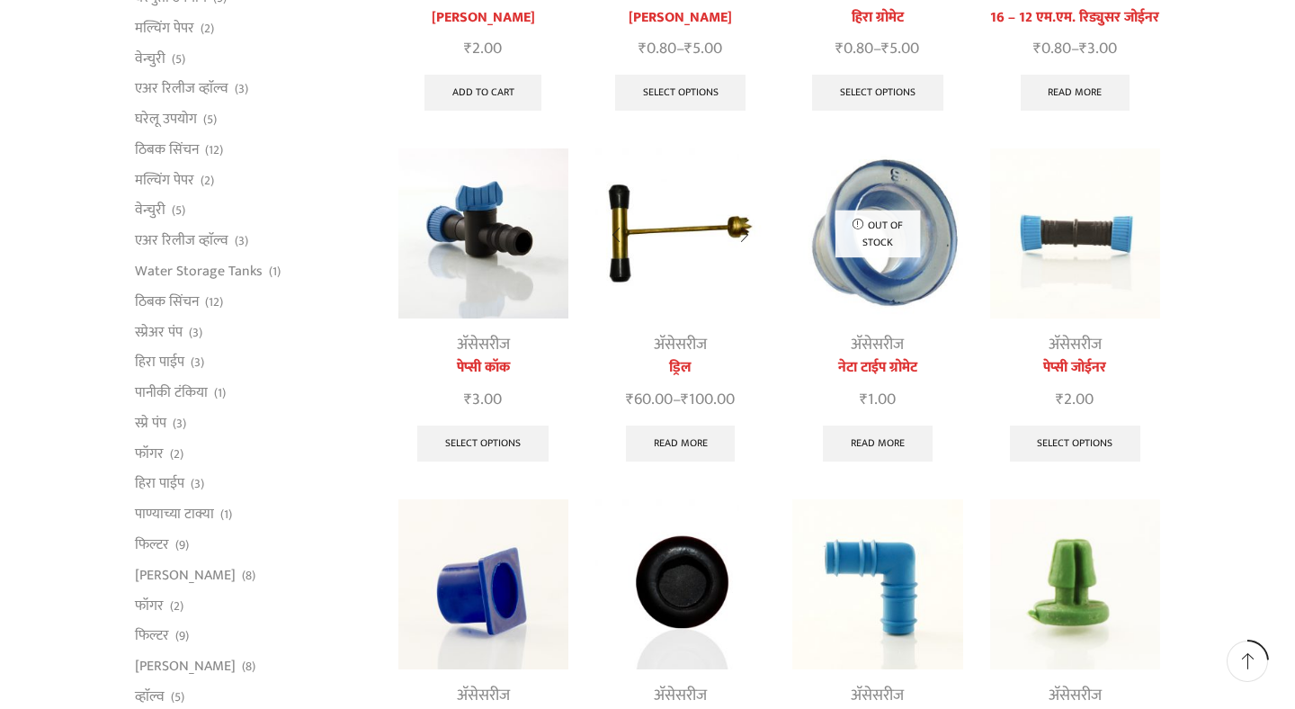
click at [672, 279] on img at bounding box center [681, 233] width 170 height 170
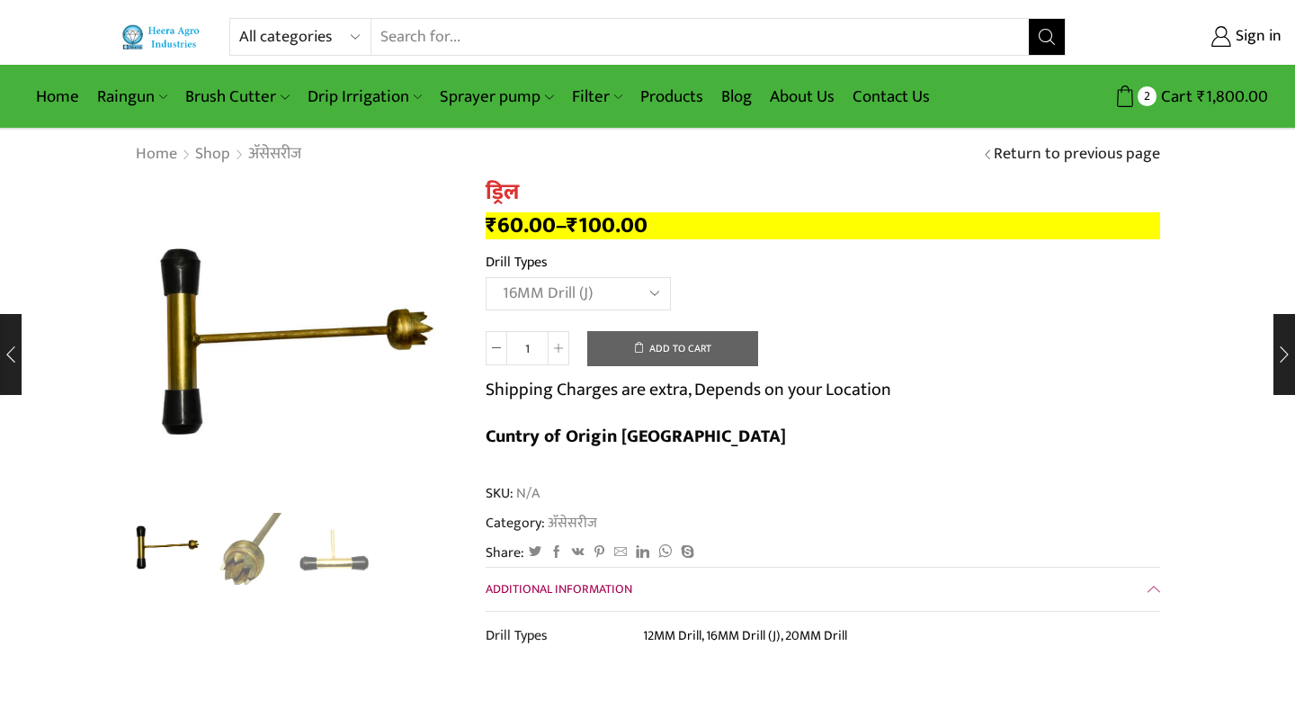
select select "16MM Drill (J)"
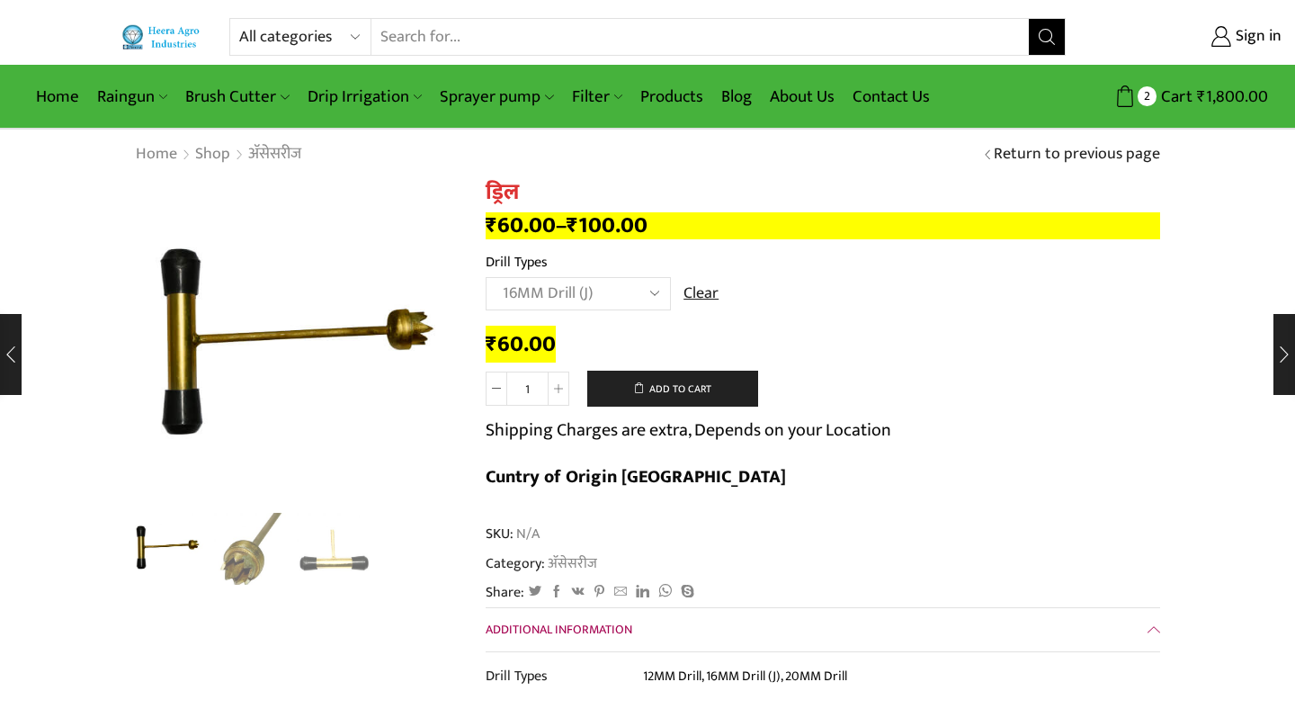
click at [525, 184] on h1 "ड्रिल" at bounding box center [823, 193] width 675 height 26
copy h1 "ड्रिल"
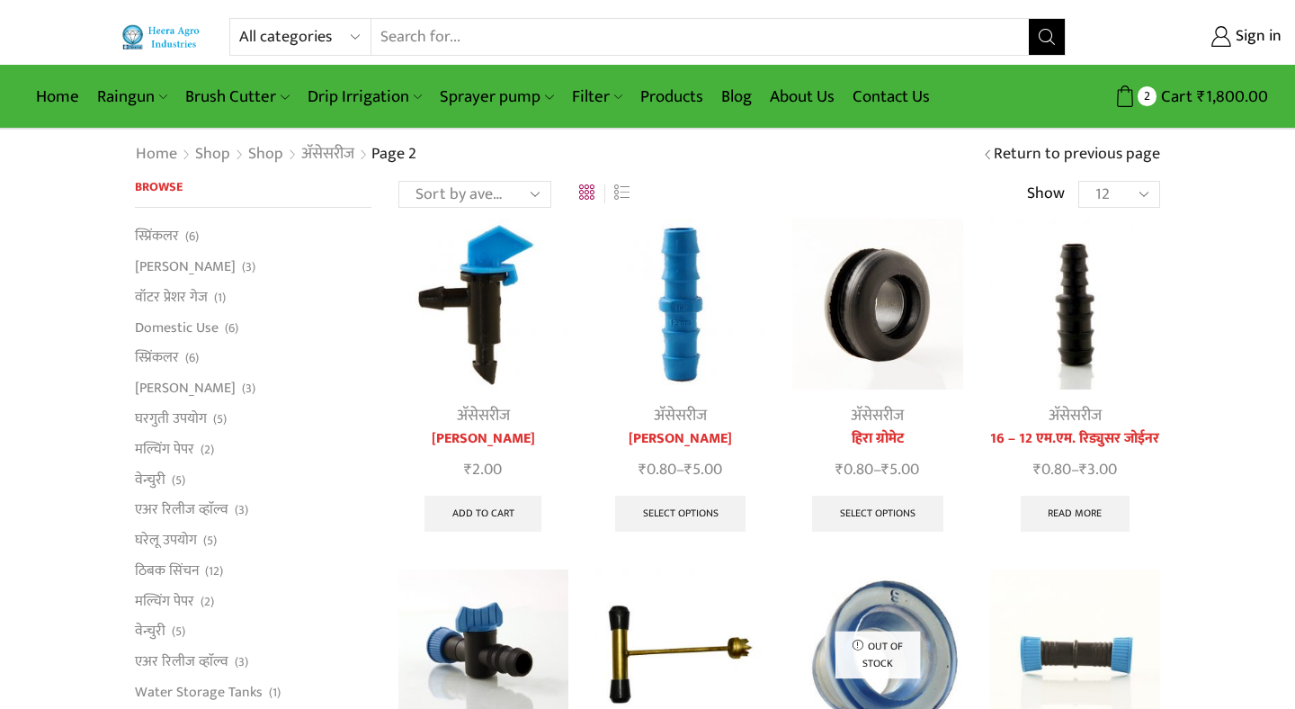
scroll to position [421, 0]
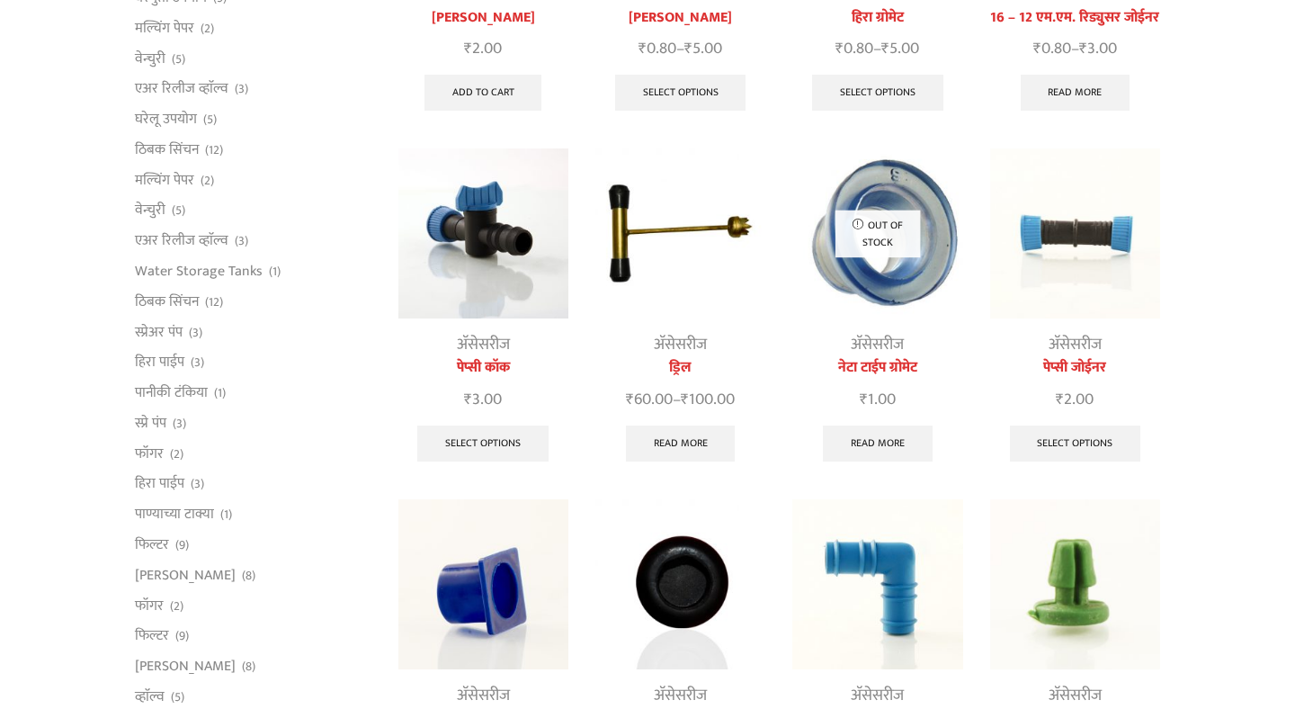
click at [1071, 270] on img at bounding box center [1075, 233] width 170 height 170
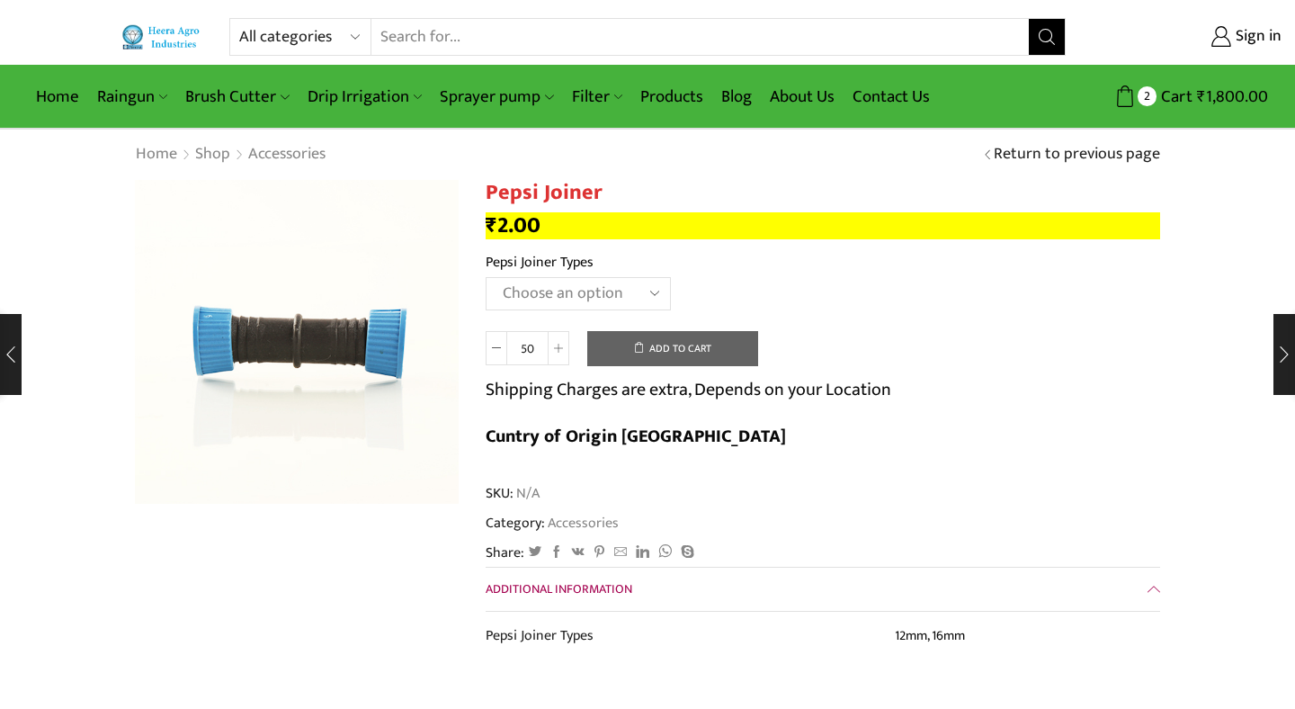
click at [602, 193] on h1 "Pepsi Joiner" at bounding box center [823, 193] width 675 height 26
click at [490, 196] on h1 "Pepsi Joiner" at bounding box center [823, 193] width 675 height 26
drag, startPoint x: 490, startPoint y: 196, endPoint x: 614, endPoint y: 199, distance: 124.2
click at [614, 199] on h1 "Pepsi Joiner" at bounding box center [823, 193] width 675 height 26
copy h1 "Pepsi Joiner"
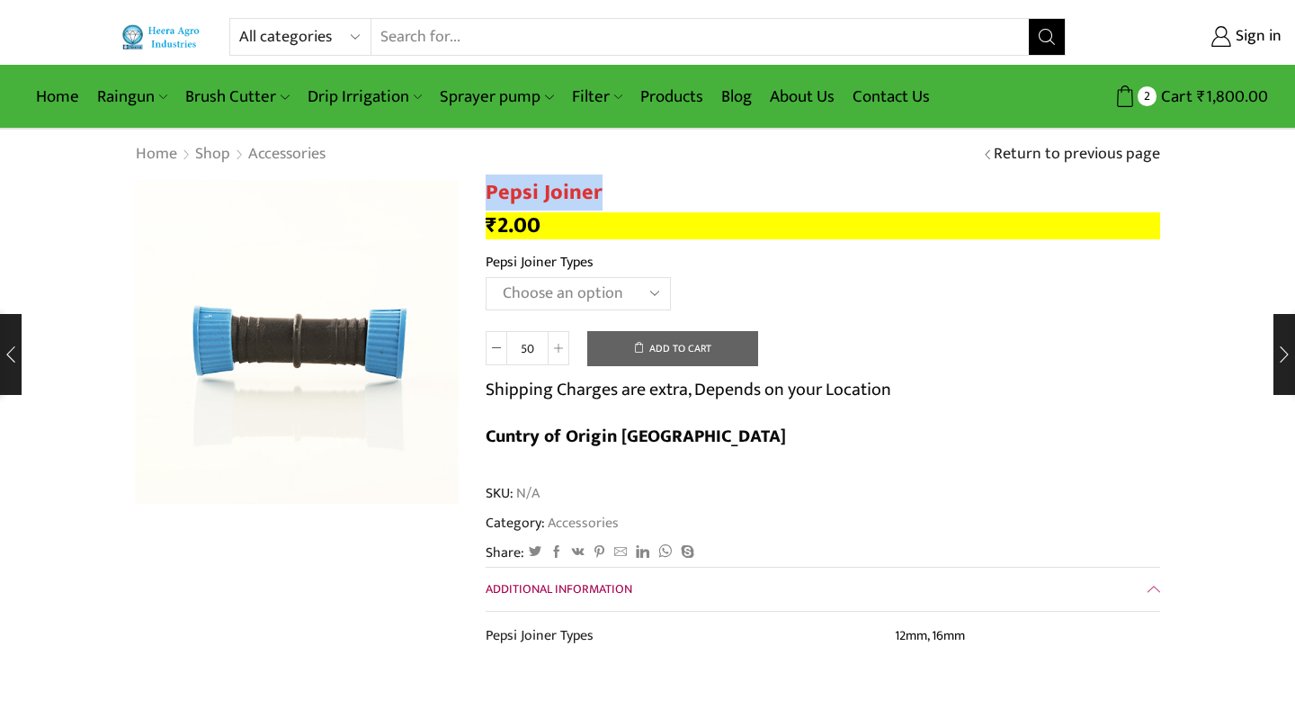
click at [529, 352] on input "50" at bounding box center [527, 348] width 40 height 34
type input "100"
click at [884, 341] on div "Pepsi Joiner quantity 100 Add to cart Shipping Charges are extra, Depends on yo…" at bounding box center [823, 400] width 675 height 139
select select "16mm"
type input "50"
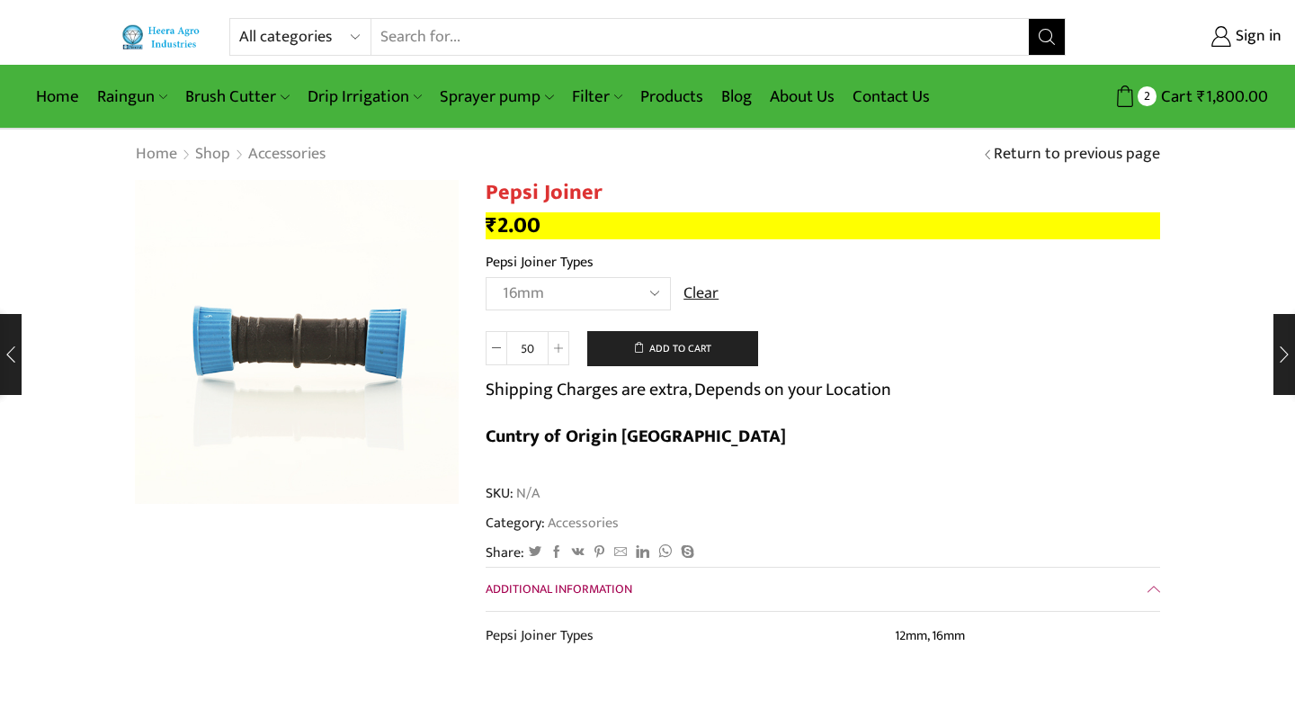
click at [876, 285] on td "Choose an option 12mm 16mm Clear" at bounding box center [823, 301] width 675 height 49
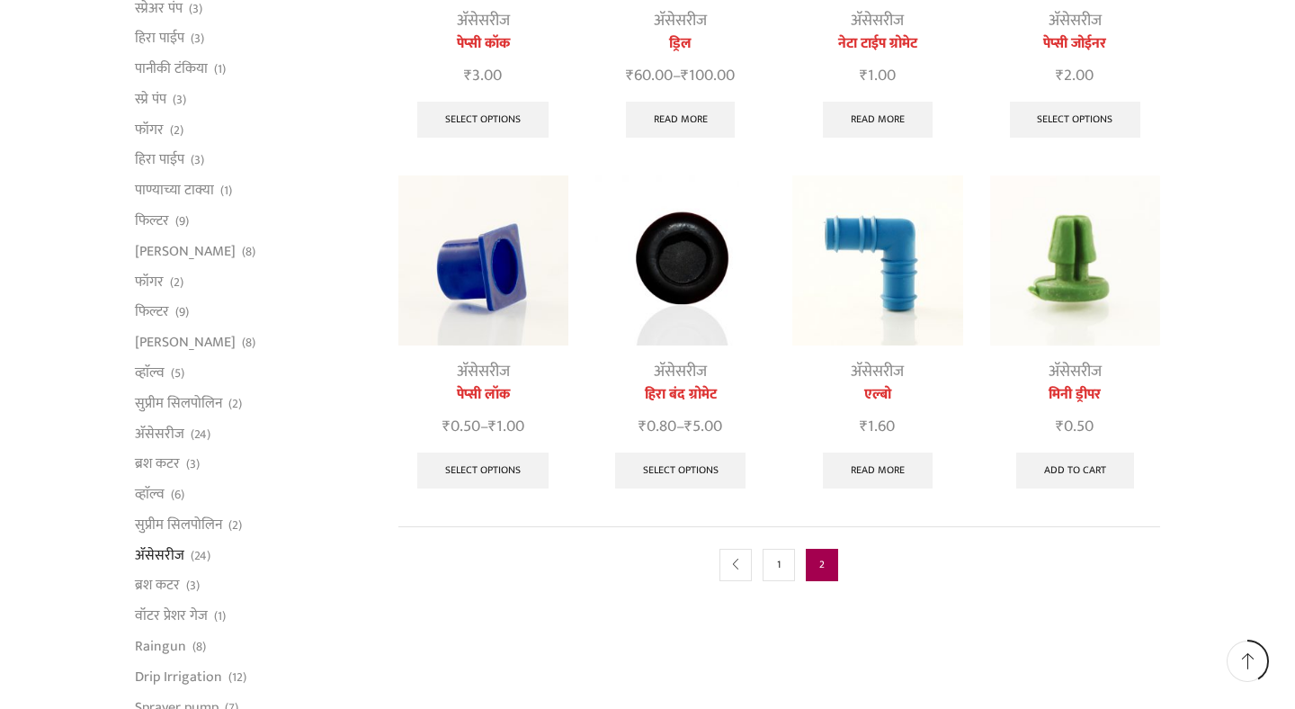
scroll to position [747, 0]
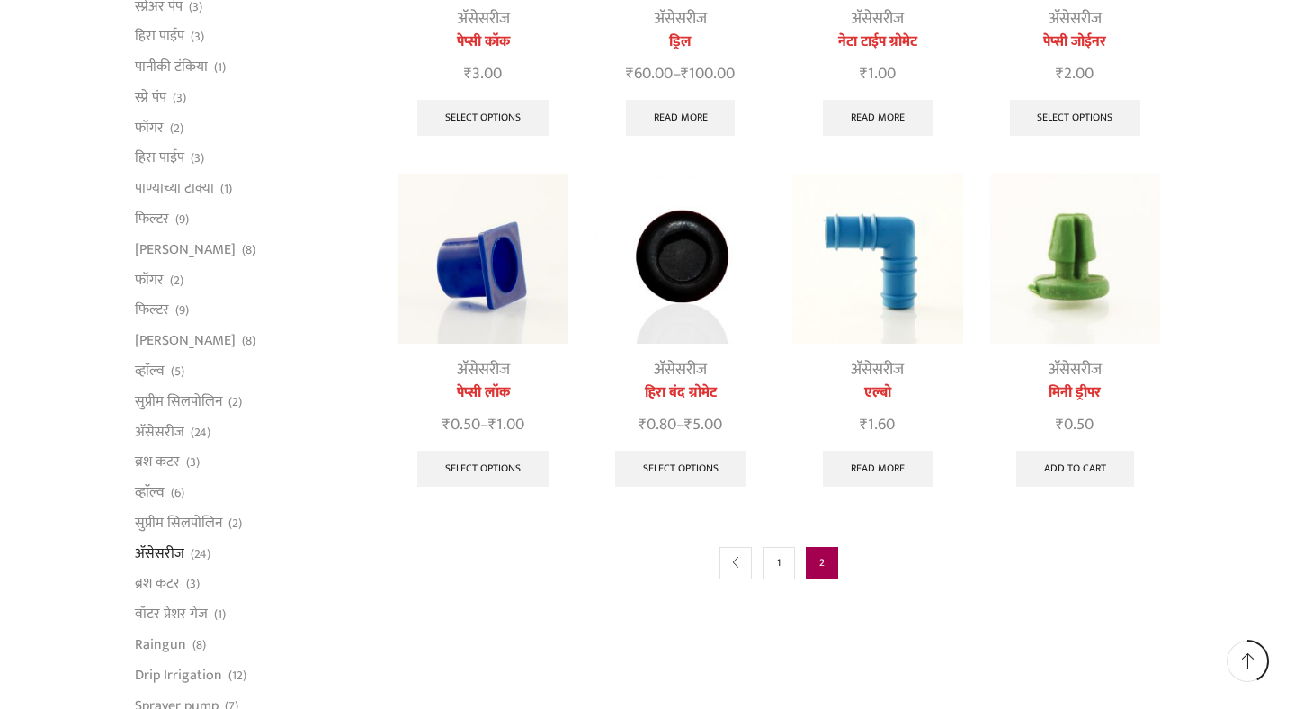
click at [689, 258] on img at bounding box center [681, 259] width 170 height 170
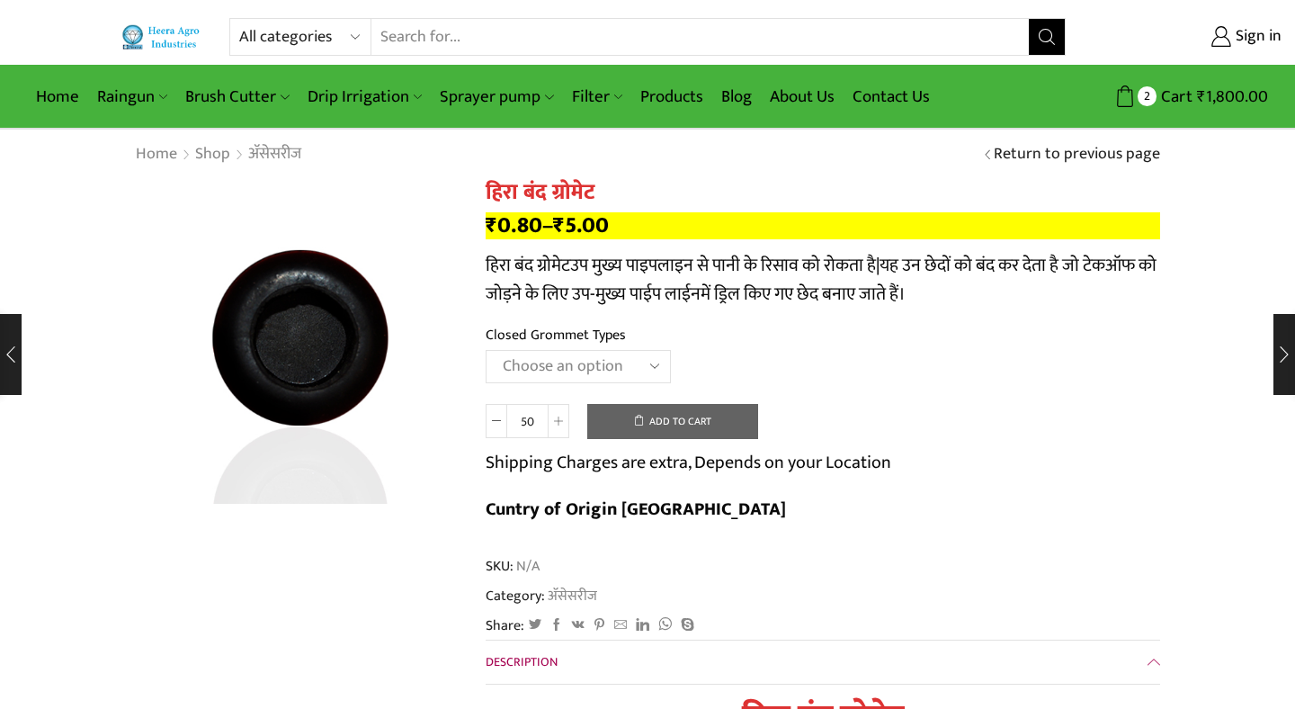
click at [596, 193] on h1 "हिरा बंद ग्रोमेट" at bounding box center [823, 193] width 675 height 26
click at [606, 193] on h1 "हिरा बंद ग्रोमेट" at bounding box center [823, 193] width 675 height 26
drag, startPoint x: 606, startPoint y: 193, endPoint x: 497, endPoint y: 188, distance: 109.9
click at [497, 188] on h1 "हिरा बंद ग्रोमेट" at bounding box center [823, 193] width 675 height 26
copy h1 "हिरा बंद ग्रोमेट"
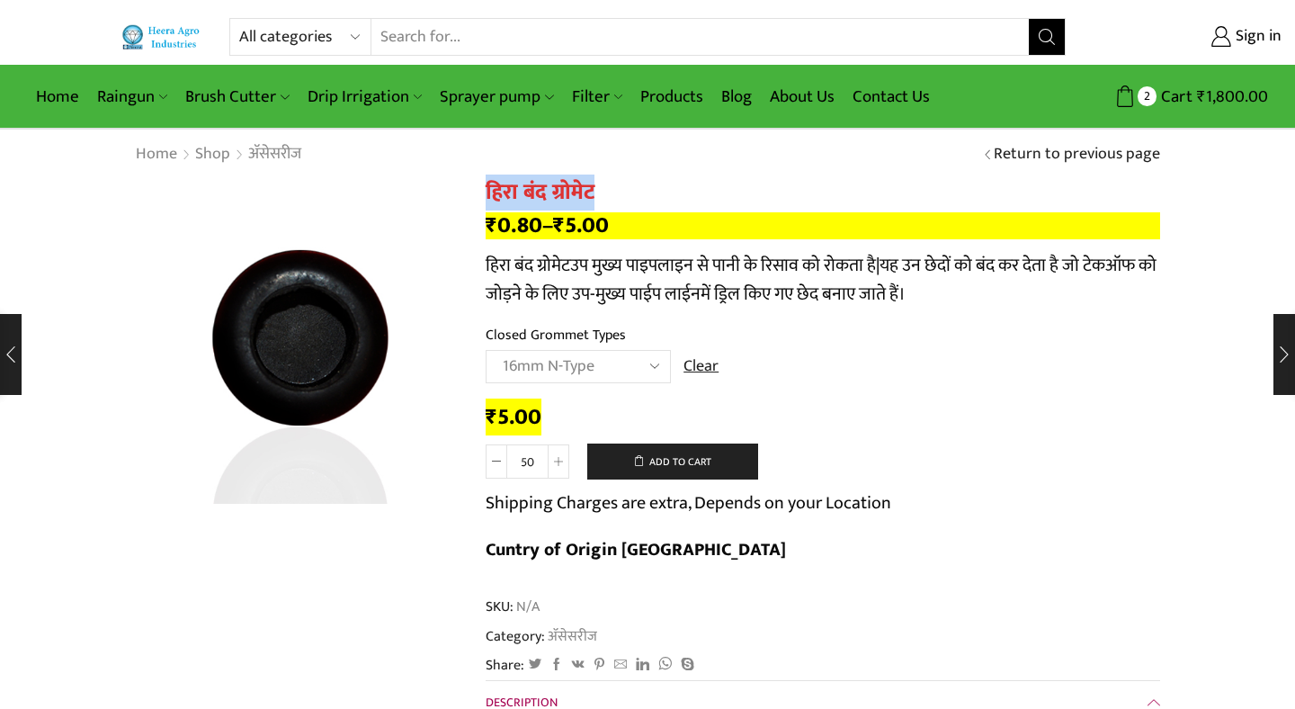
select select "16mm N-Type"
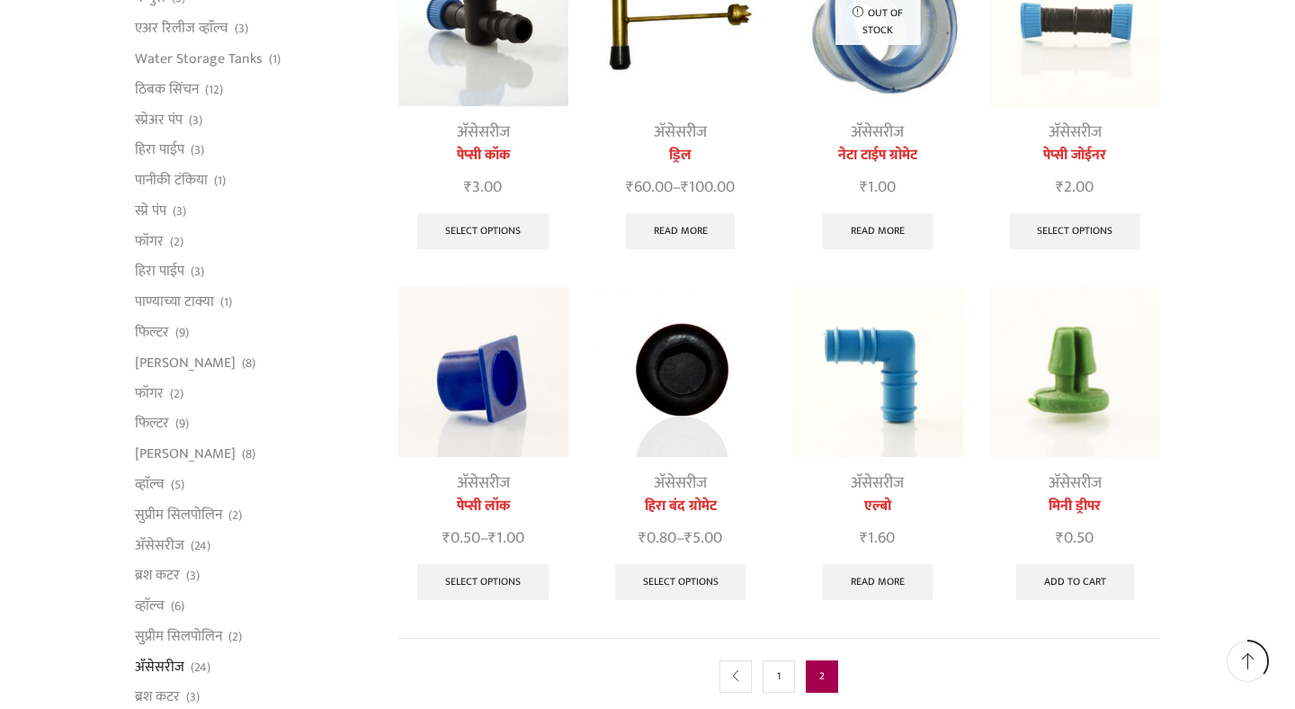
scroll to position [624, 0]
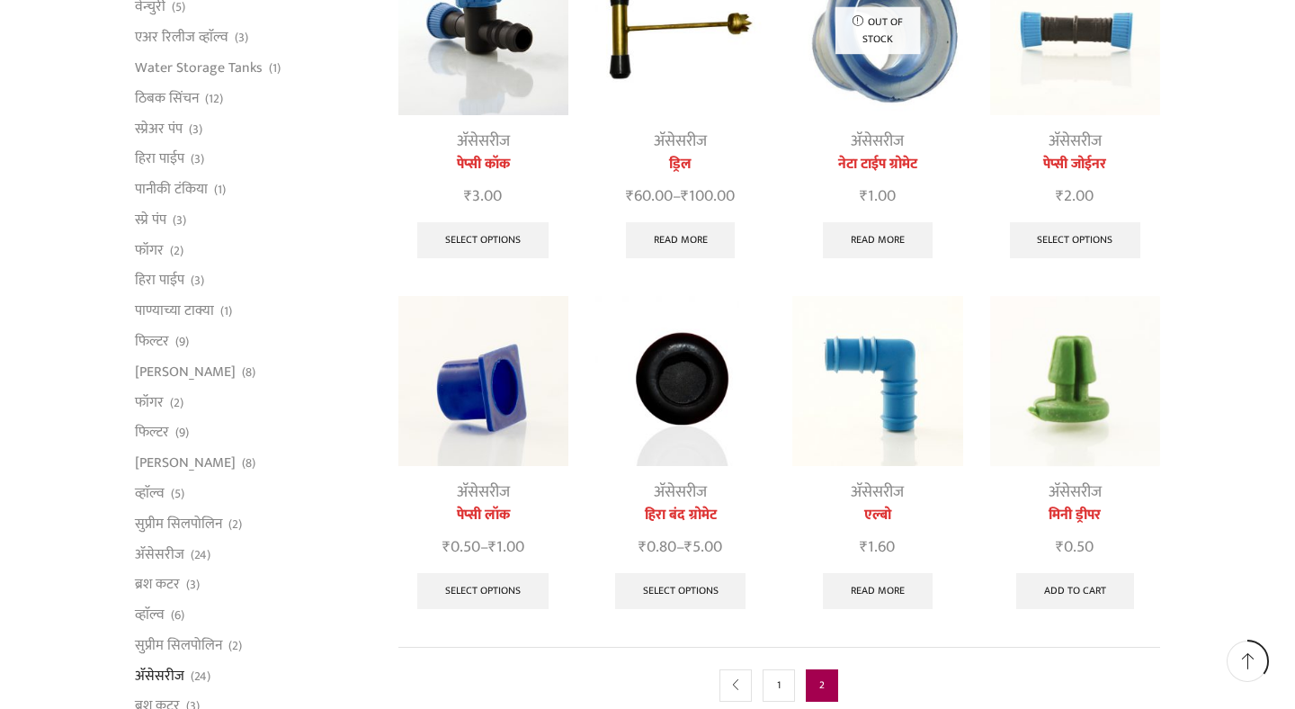
click at [488, 514] on link "पेप्सी लॉक" at bounding box center [484, 516] width 170 height 22
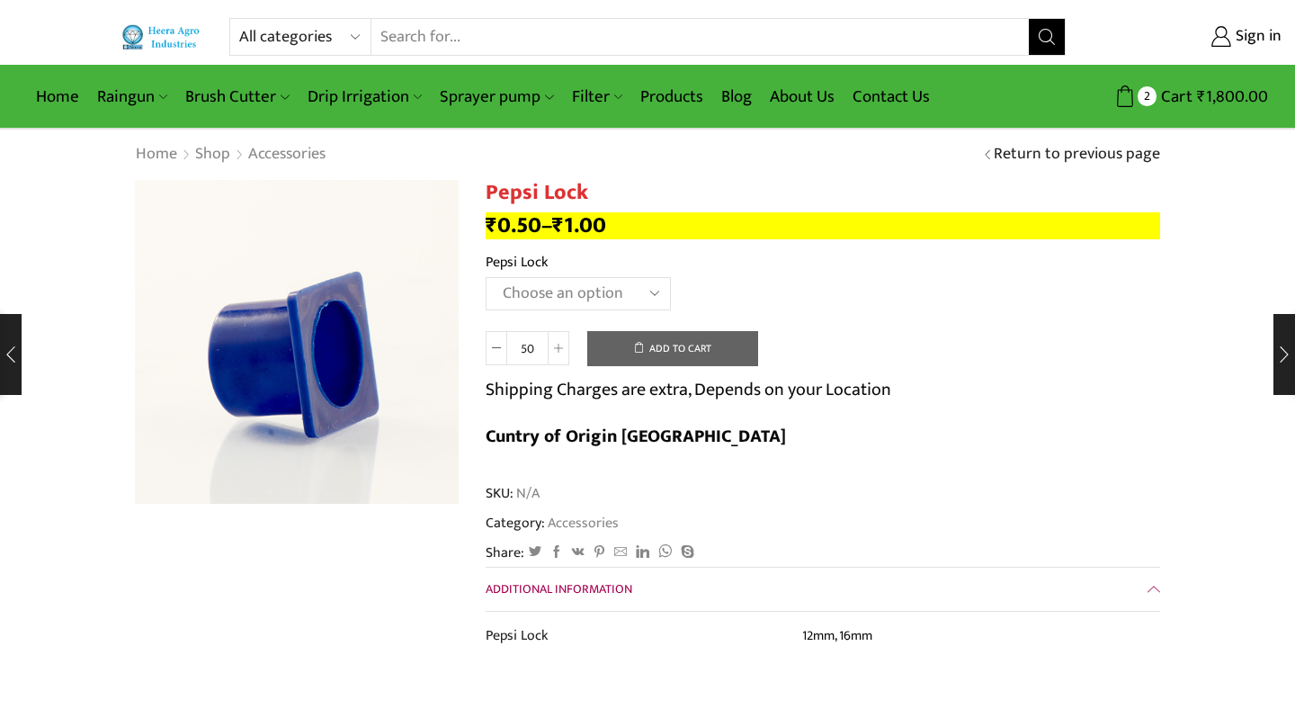
select select "16mm"
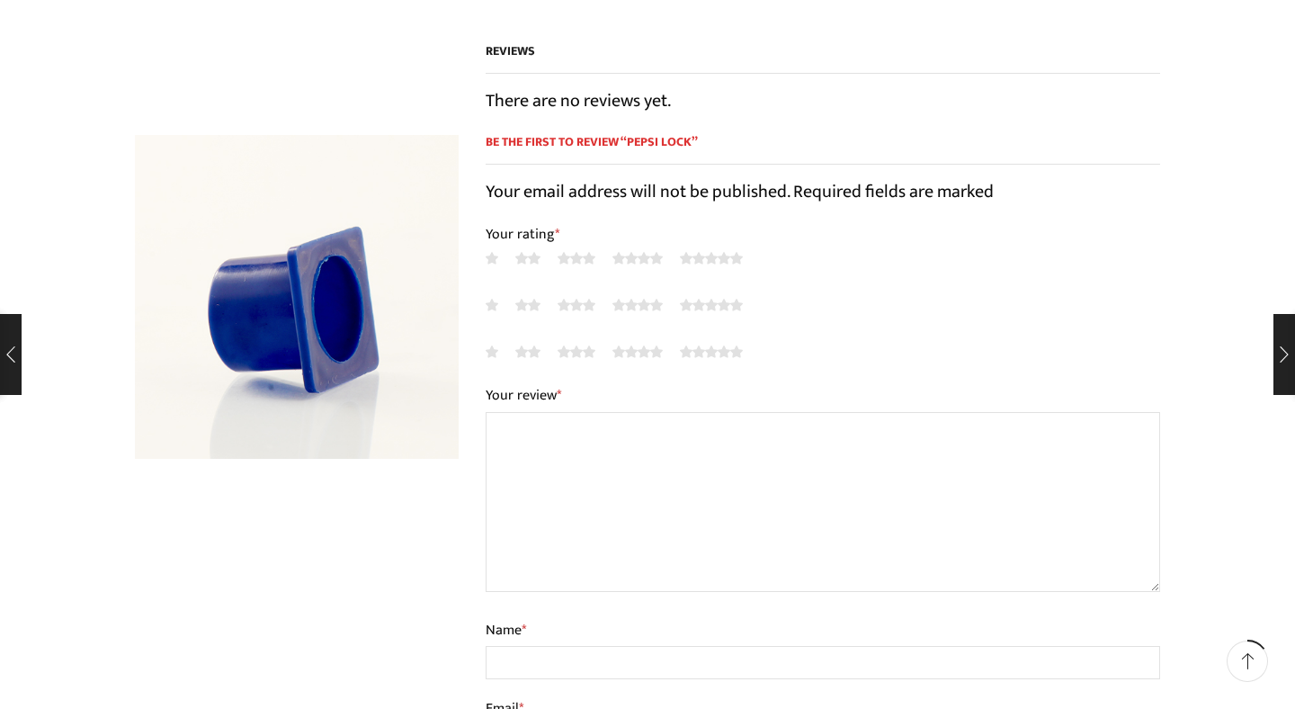
scroll to position [720, 0]
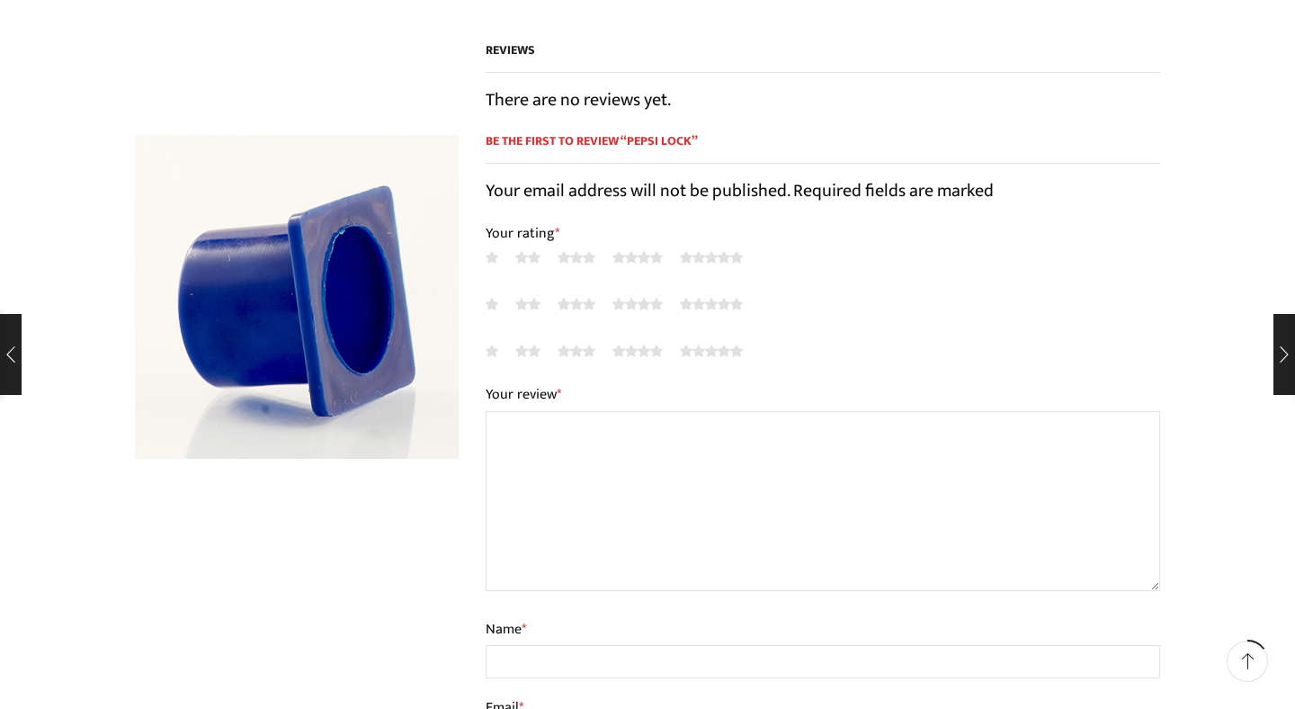
click at [285, 332] on img at bounding box center [301, 283] width 450 height 450
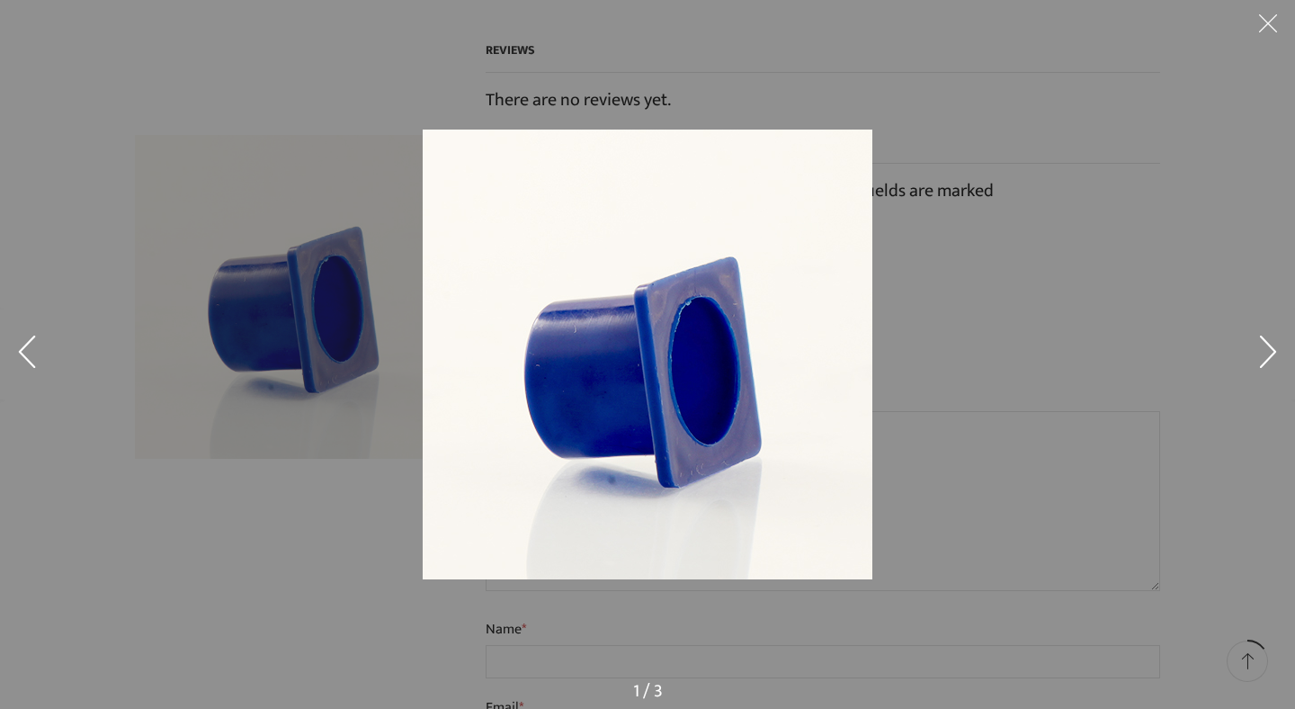
click at [1014, 319] on div at bounding box center [886, 383] width 926 height 506
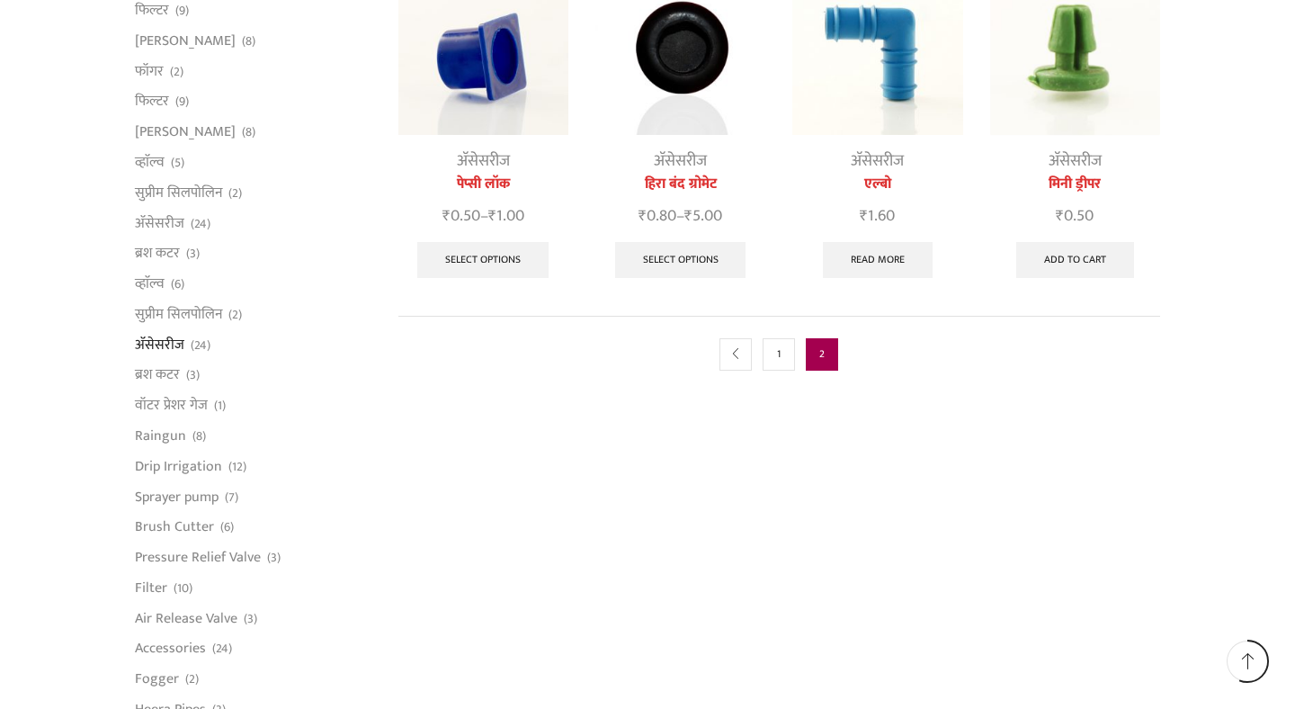
scroll to position [947, 0]
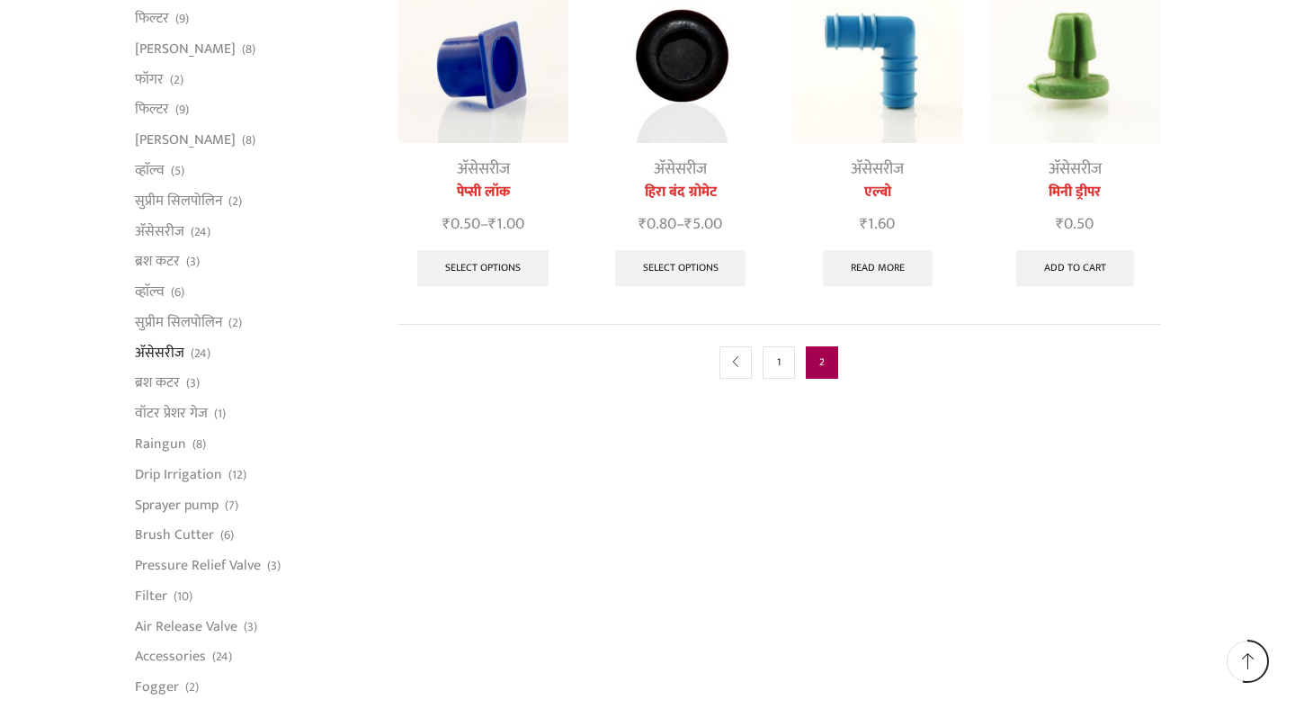
click at [746, 381] on nav "prev 1 2" at bounding box center [780, 362] width 763 height 76
click at [788, 364] on link "1" at bounding box center [779, 362] width 32 height 32
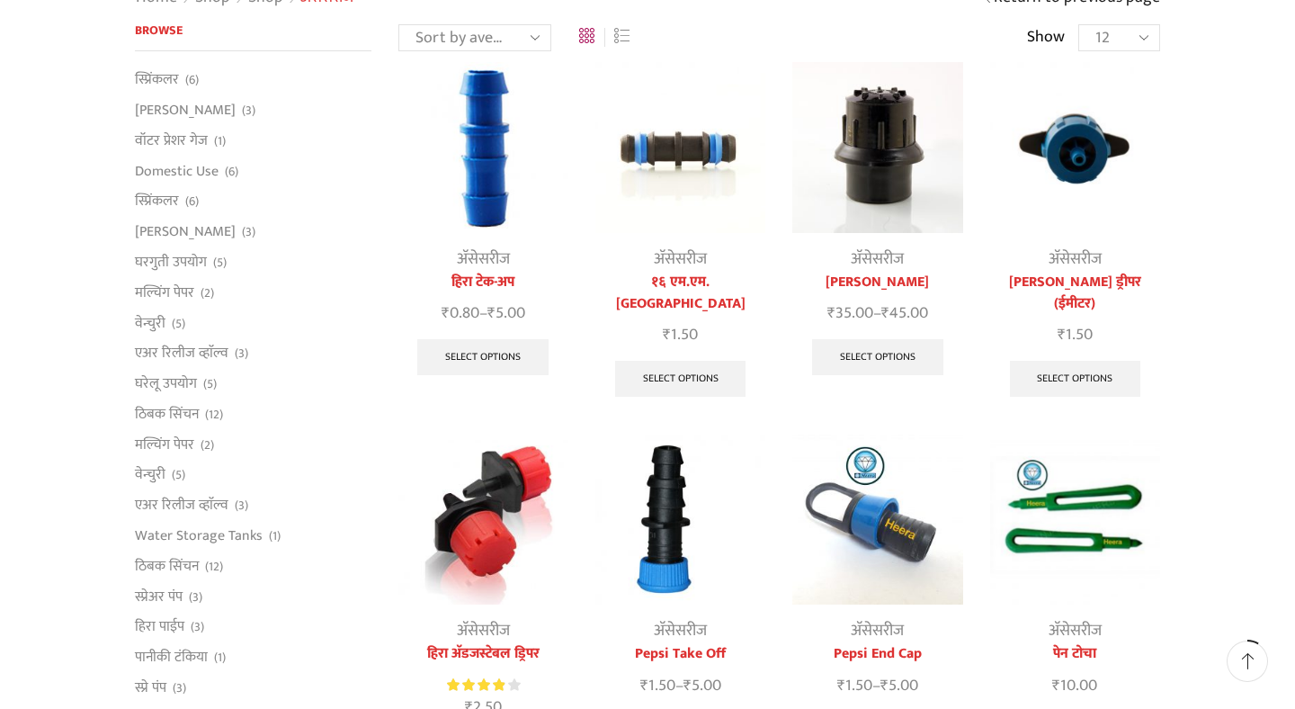
scroll to position [156, 0]
select select "36"
click option "36" at bounding box center [0, 0] width 0 height 0
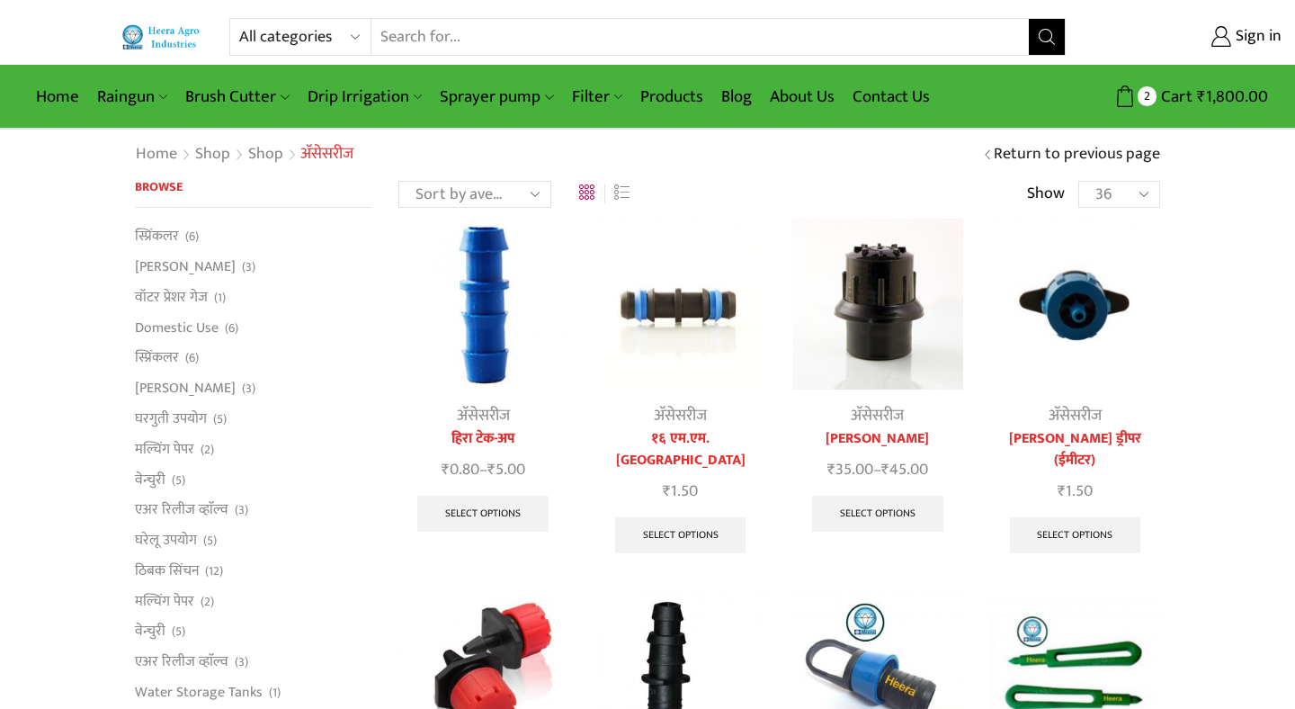
select select "-1"
click option "All" at bounding box center [0, 0] width 0 height 0
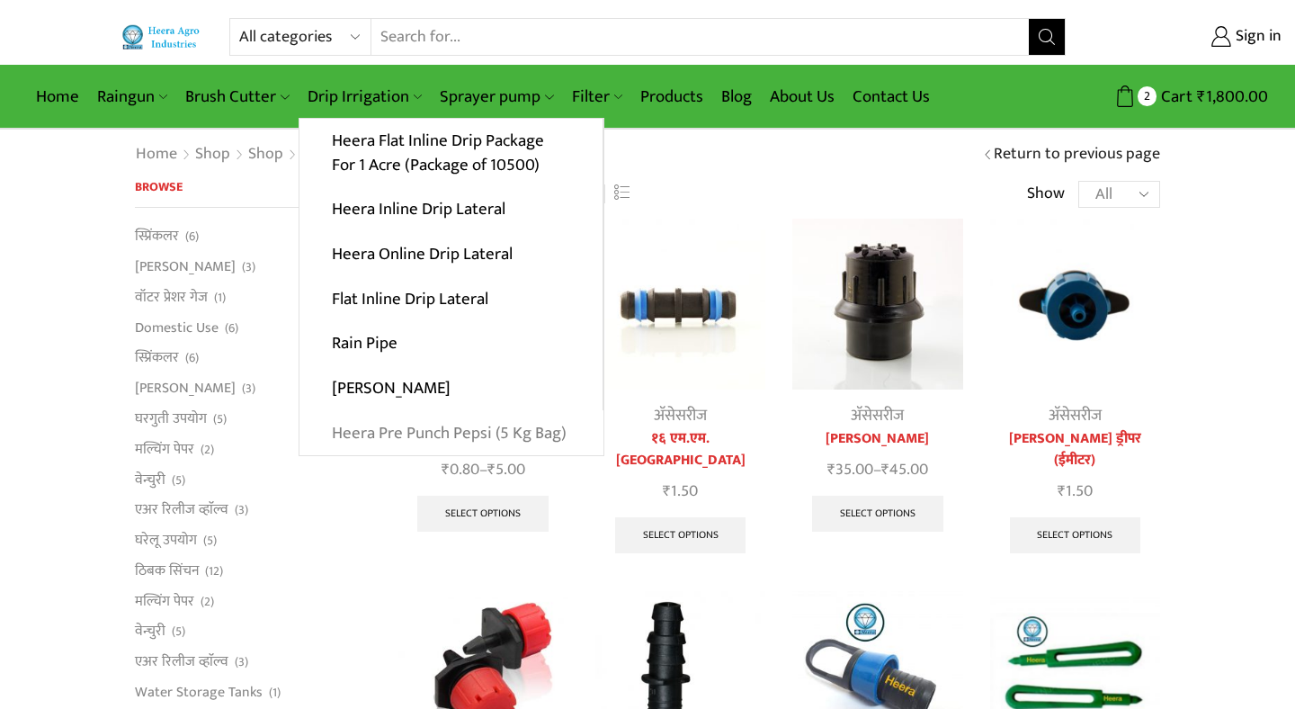
click at [408, 435] on link "Heera Pre Punch Pepsi (5 Kg Bag)" at bounding box center [452, 432] width 304 height 45
click at [424, 436] on link "Heera Pre Punch Pepsi (5 Kg Bag)" at bounding box center [452, 432] width 304 height 45
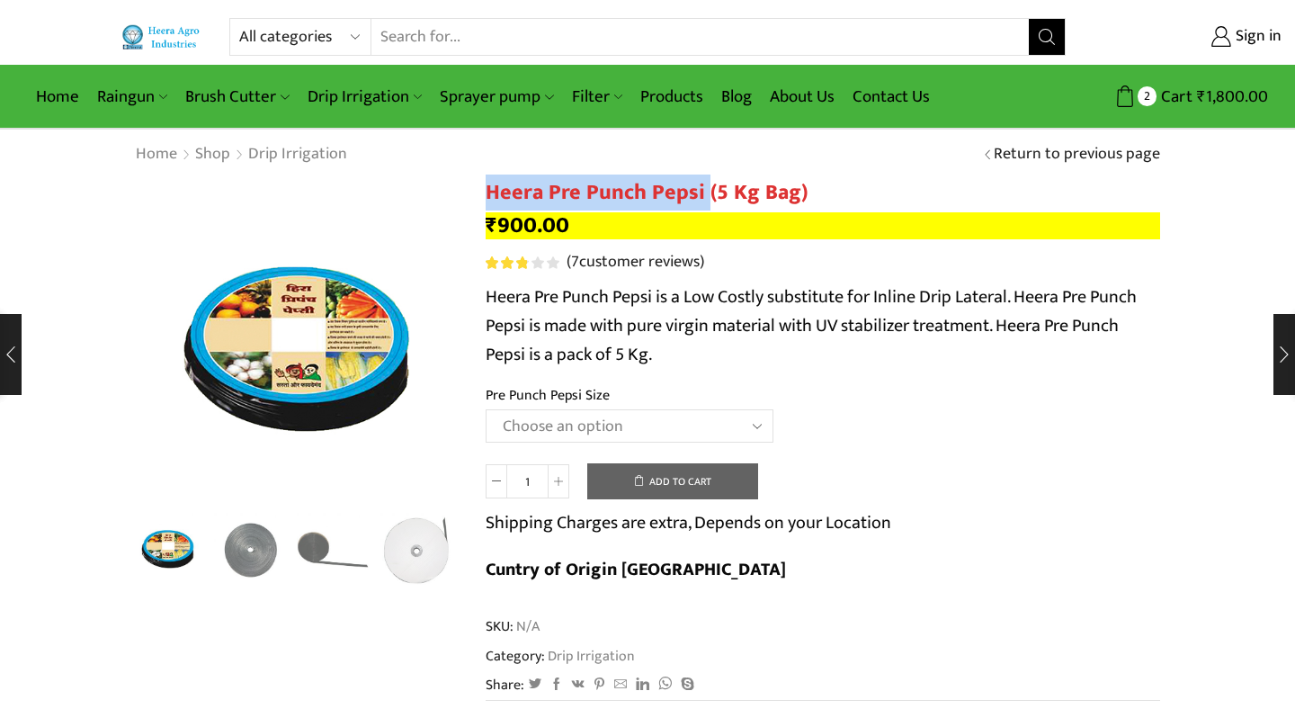
drag, startPoint x: 488, startPoint y: 194, endPoint x: 704, endPoint y: 200, distance: 215.1
click at [704, 200] on h1 "Heera Pre Punch Pepsi (5 Kg Bag)" at bounding box center [823, 193] width 675 height 26
copy h1 "Heera Pre Punch Pepsi"
